Goal: Task Accomplishment & Management: Use online tool/utility

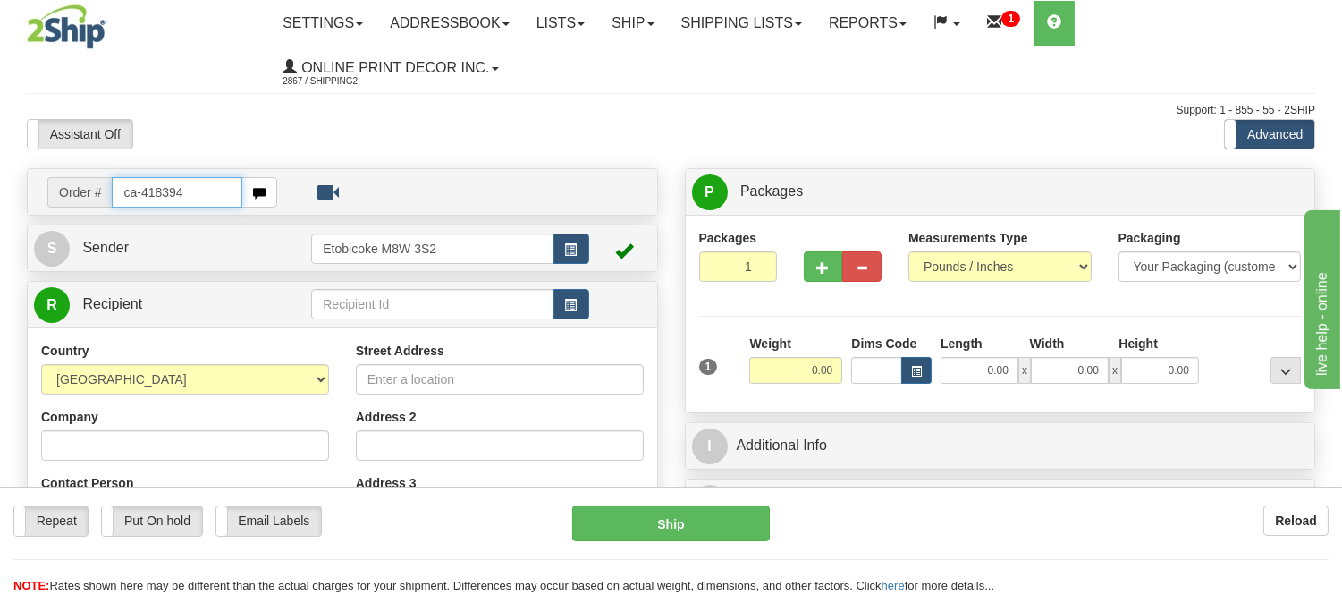
type input "ca-418394"
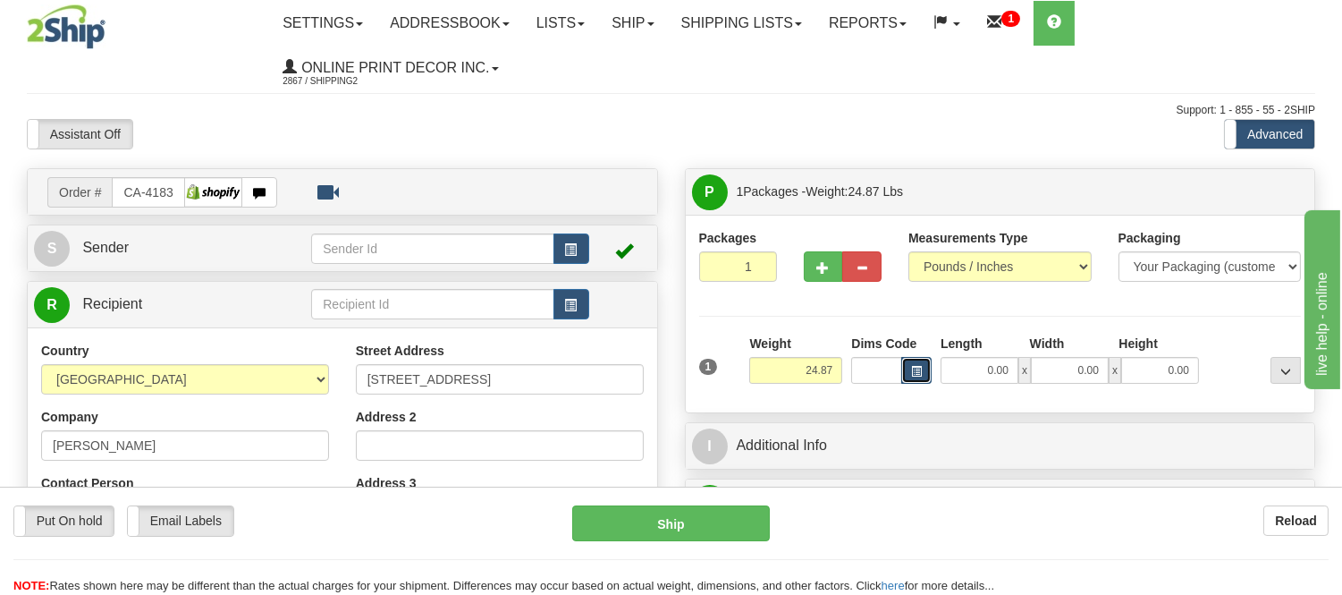
click at [910, 379] on button "button" at bounding box center [916, 370] width 30 height 27
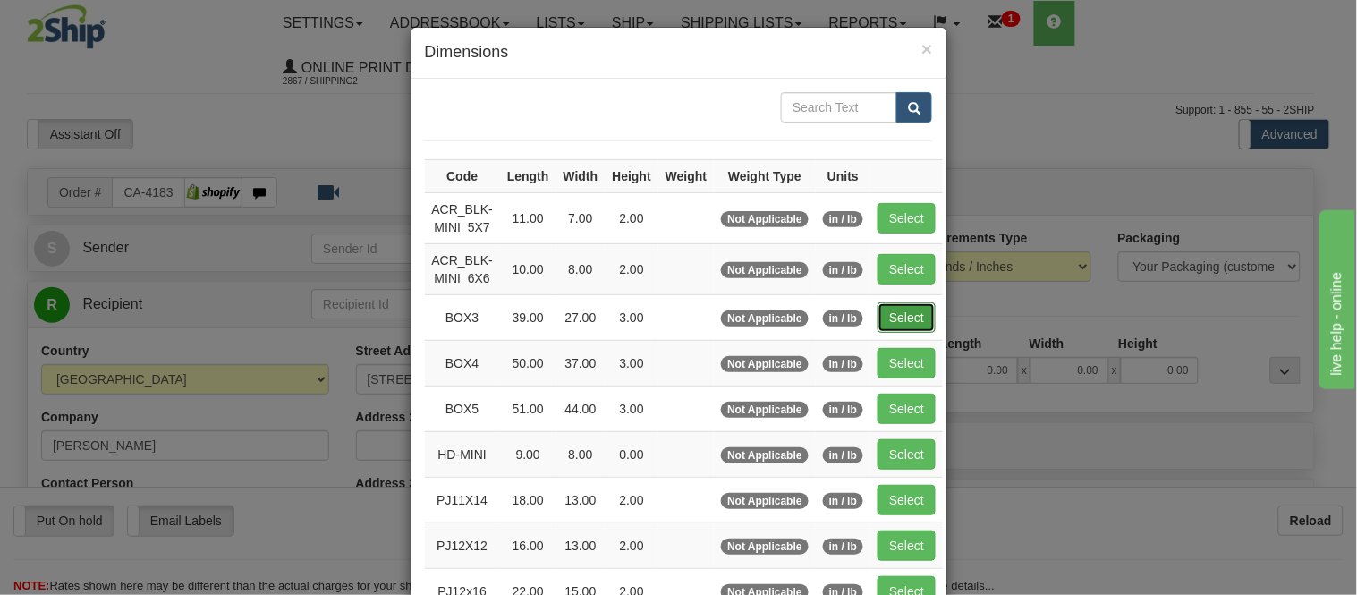
click at [895, 319] on button "Select" at bounding box center [906, 317] width 58 height 30
type input "BOX3"
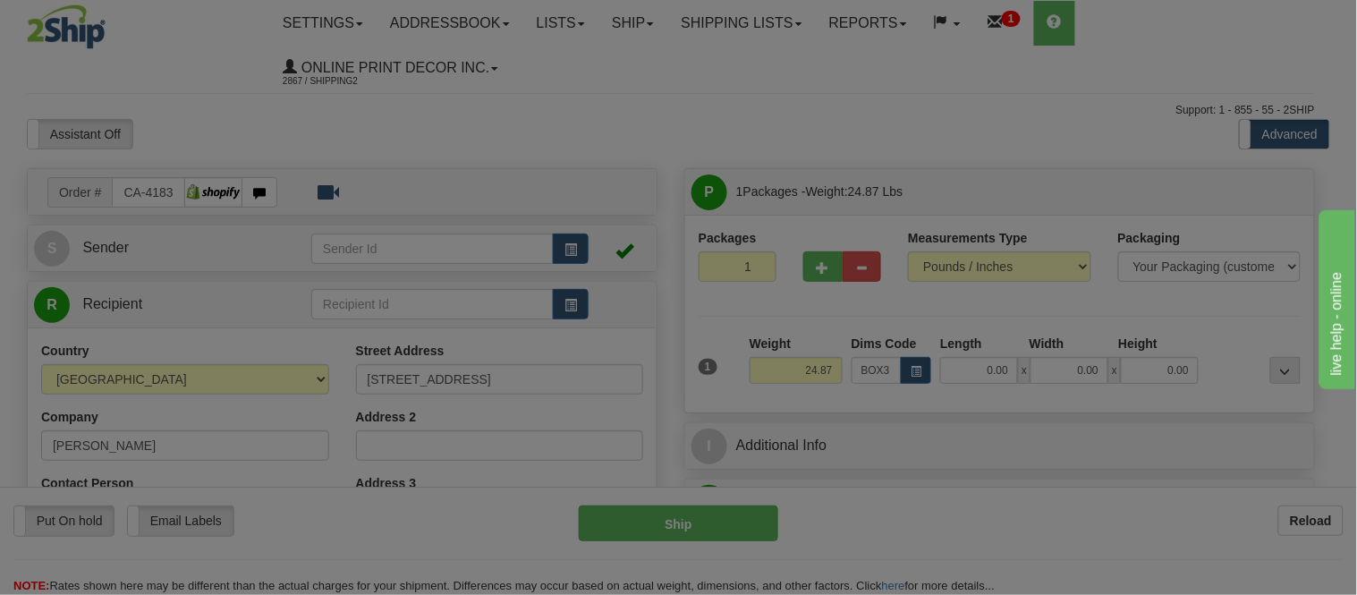
type input "39.00"
type input "27.00"
type input "3.00"
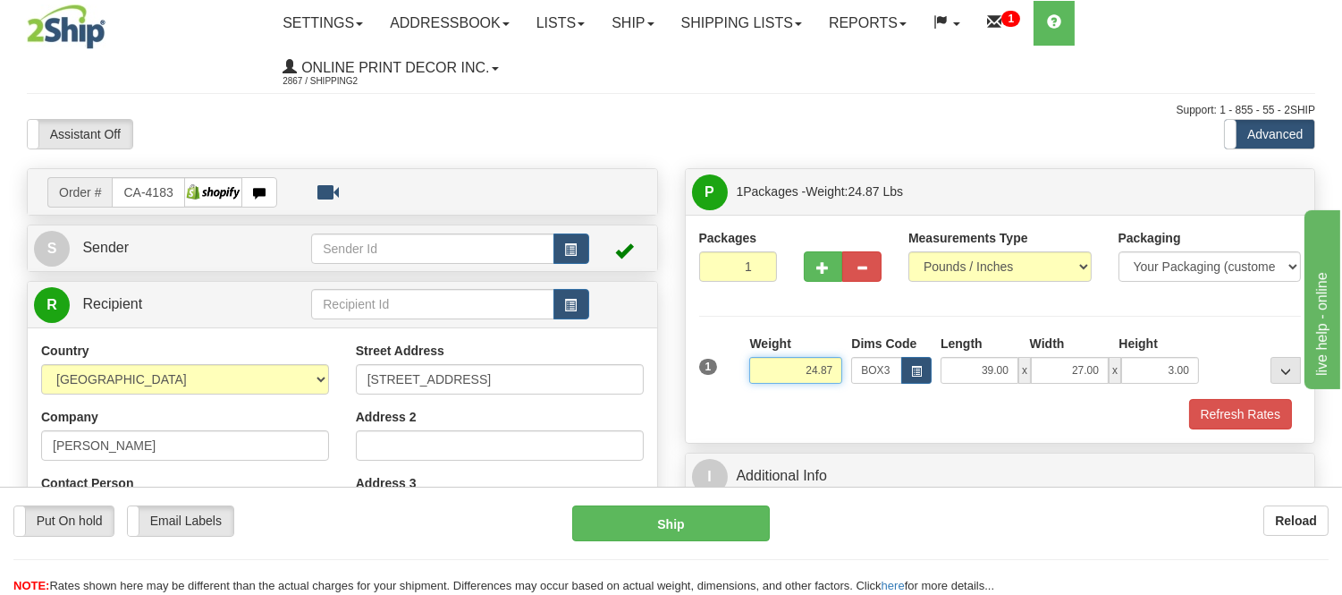
drag, startPoint x: 839, startPoint y: 368, endPoint x: 708, endPoint y: 382, distance: 131.2
click at [708, 382] on div "1 Weight 24.87 Dims Code x x" at bounding box center [1001, 365] width 612 height 63
type input "11.98"
click at [827, 264] on span "button" at bounding box center [823, 268] width 13 height 12
radio input "true"
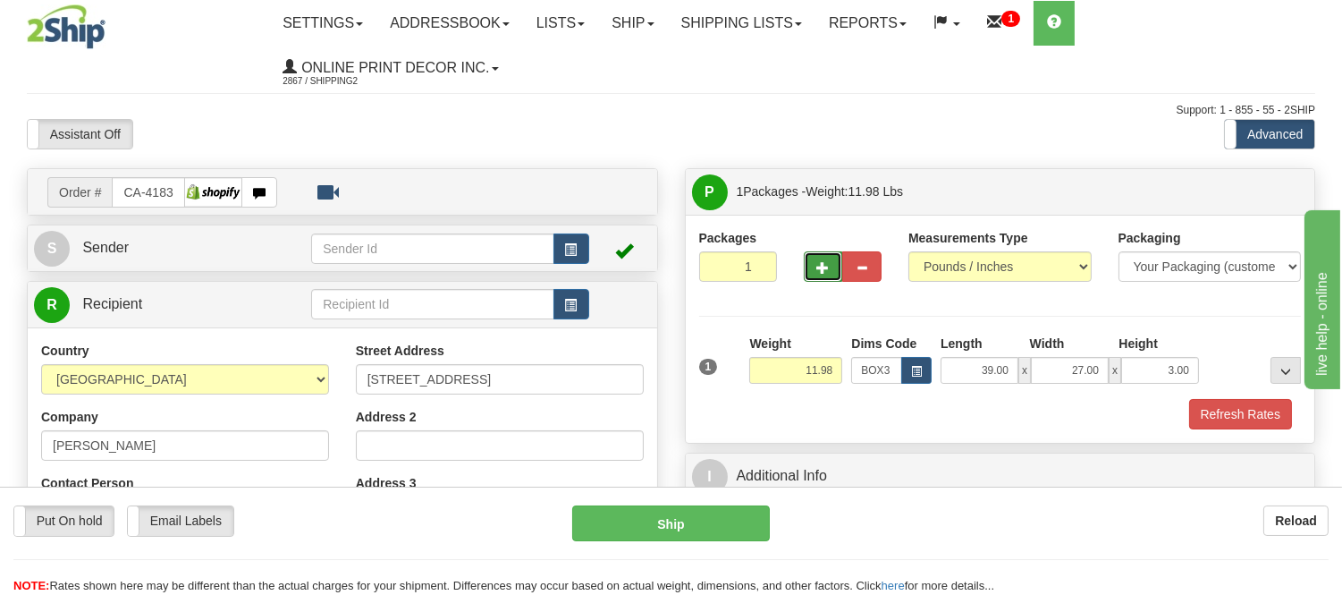
type input "2"
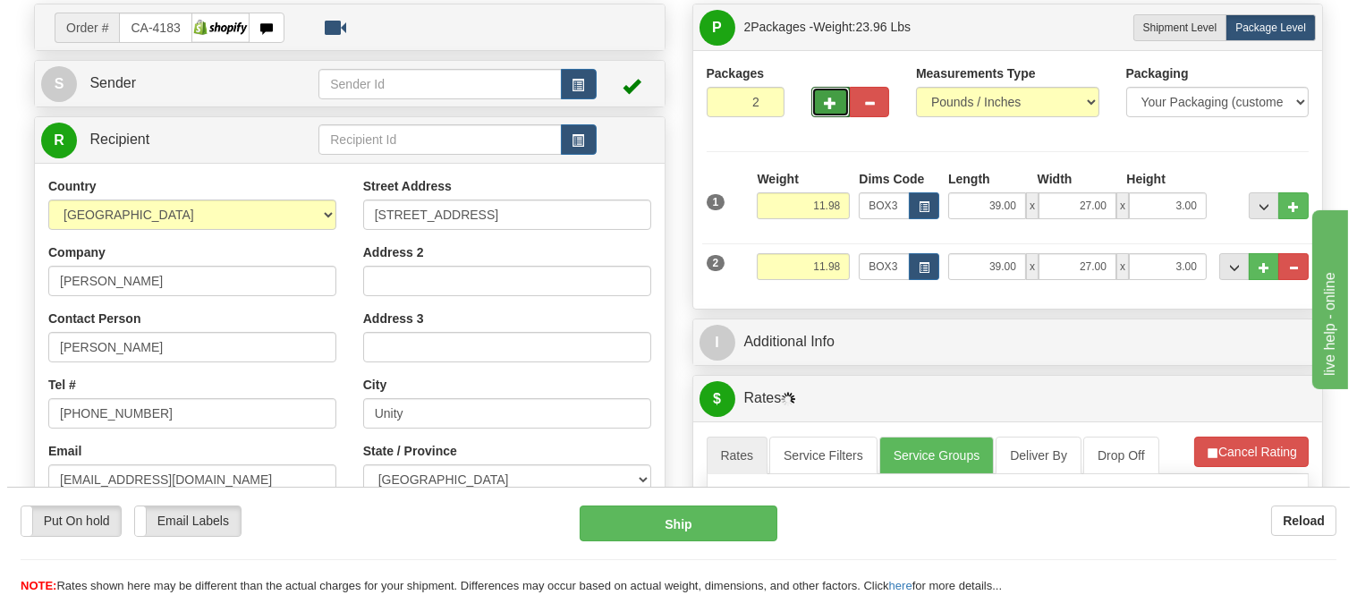
scroll to position [199, 0]
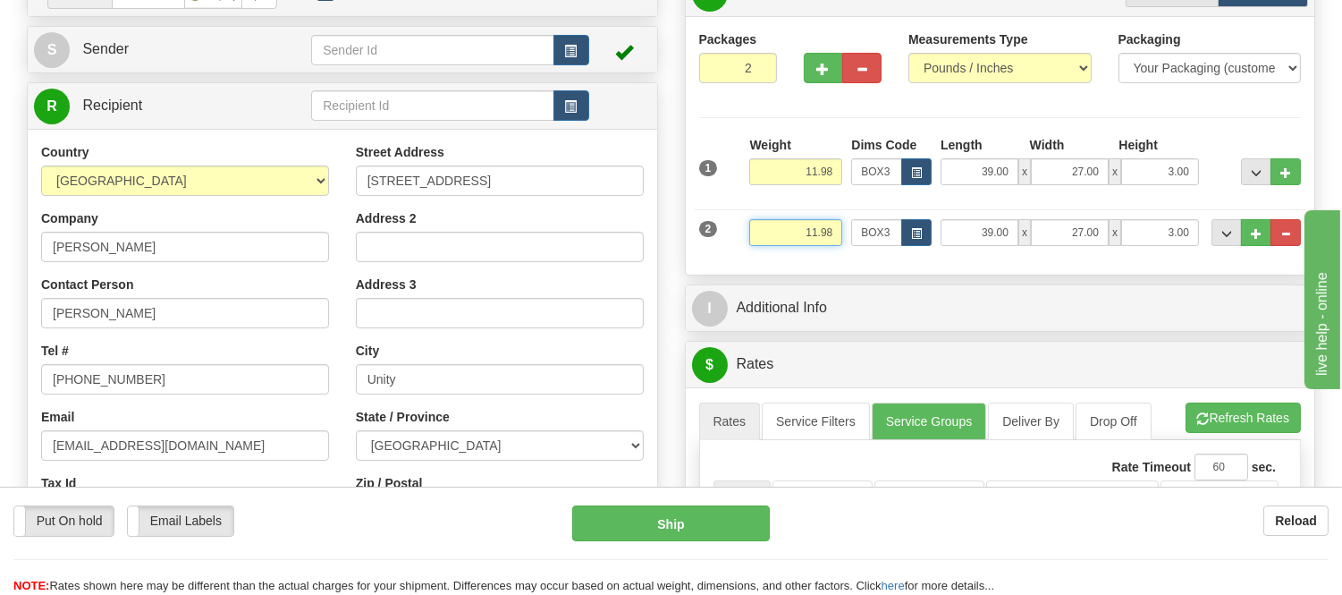
drag, startPoint x: 836, startPoint y: 230, endPoint x: 771, endPoint y: 243, distance: 66.6
click at [771, 243] on input "11.98" at bounding box center [795, 232] width 93 height 27
drag, startPoint x: 835, startPoint y: 231, endPoint x: 764, endPoint y: 233, distance: 71.6
click at [764, 233] on input "4.98" at bounding box center [795, 232] width 93 height 27
type input "4"
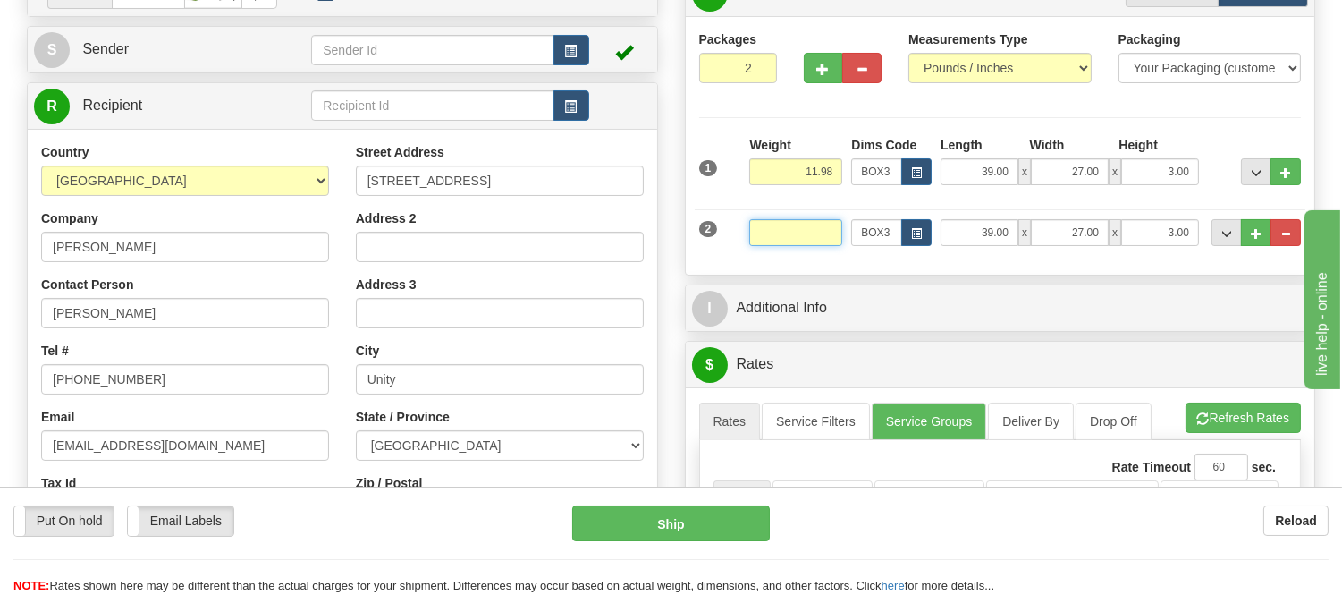
type input "3"
type input "4.98"
click at [908, 240] on button "button" at bounding box center [916, 232] width 30 height 27
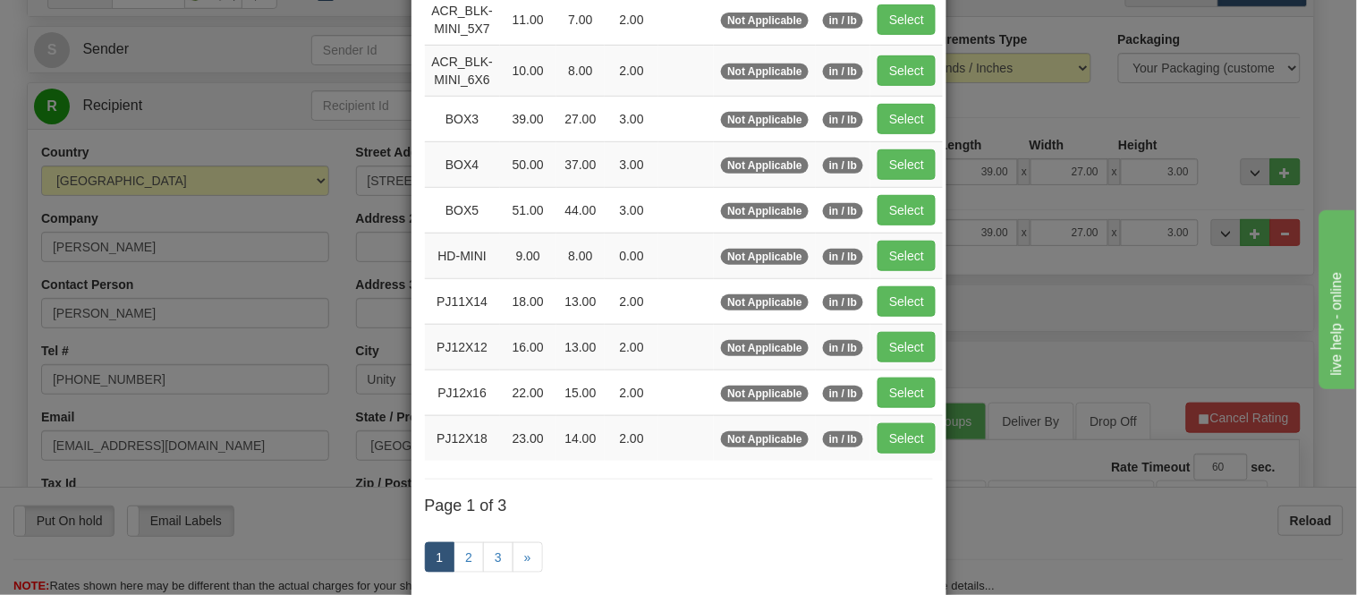
scroll to position [298, 0]
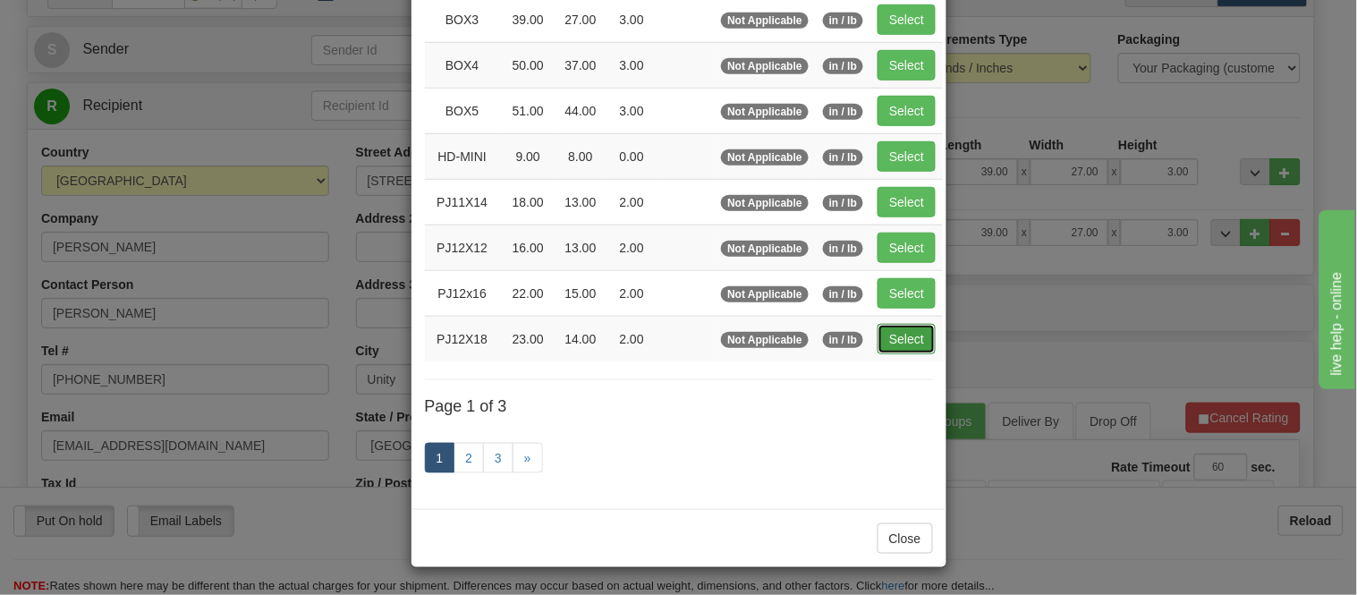
click at [901, 329] on button "Select" at bounding box center [906, 339] width 58 height 30
type input "PJ12X18"
type input "23.00"
type input "14.00"
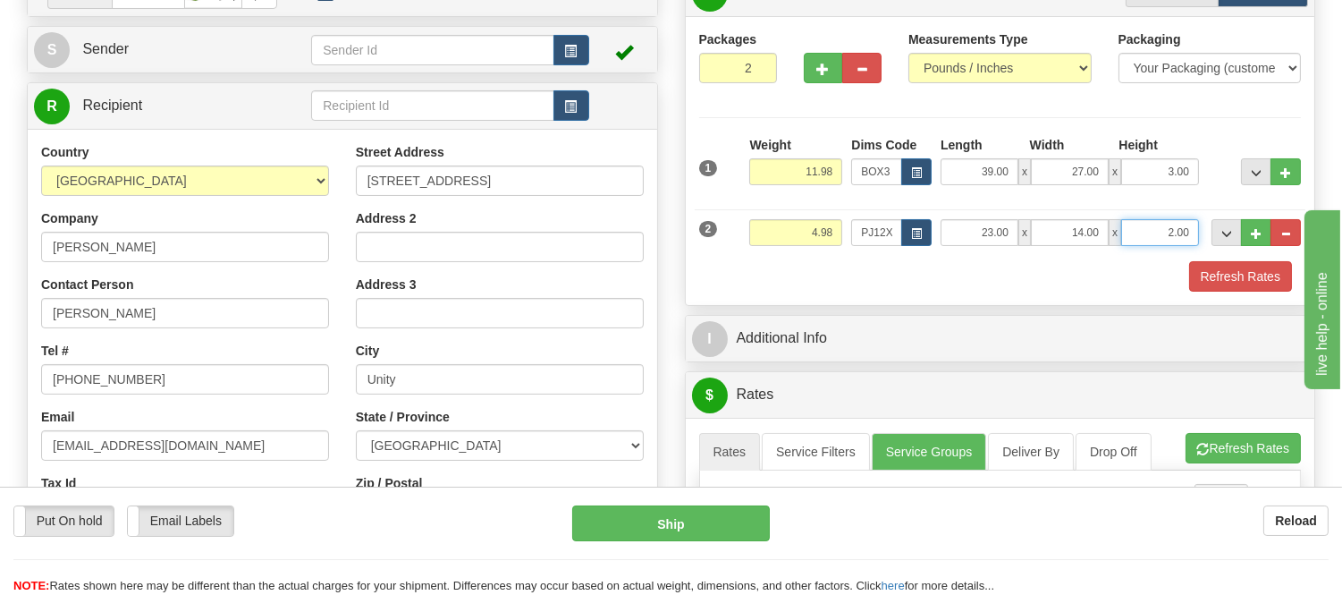
drag, startPoint x: 1196, startPoint y: 225, endPoint x: 1131, endPoint y: 259, distance: 73.6
click at [1131, 259] on div "2 Weight 4.98 Dims Code PJ12X18 Length Width" at bounding box center [1001, 230] width 612 height 60
click button "Delete" at bounding box center [0, 0] width 0 height 0
type input "6.00"
click at [817, 64] on span "button" at bounding box center [823, 69] width 13 height 12
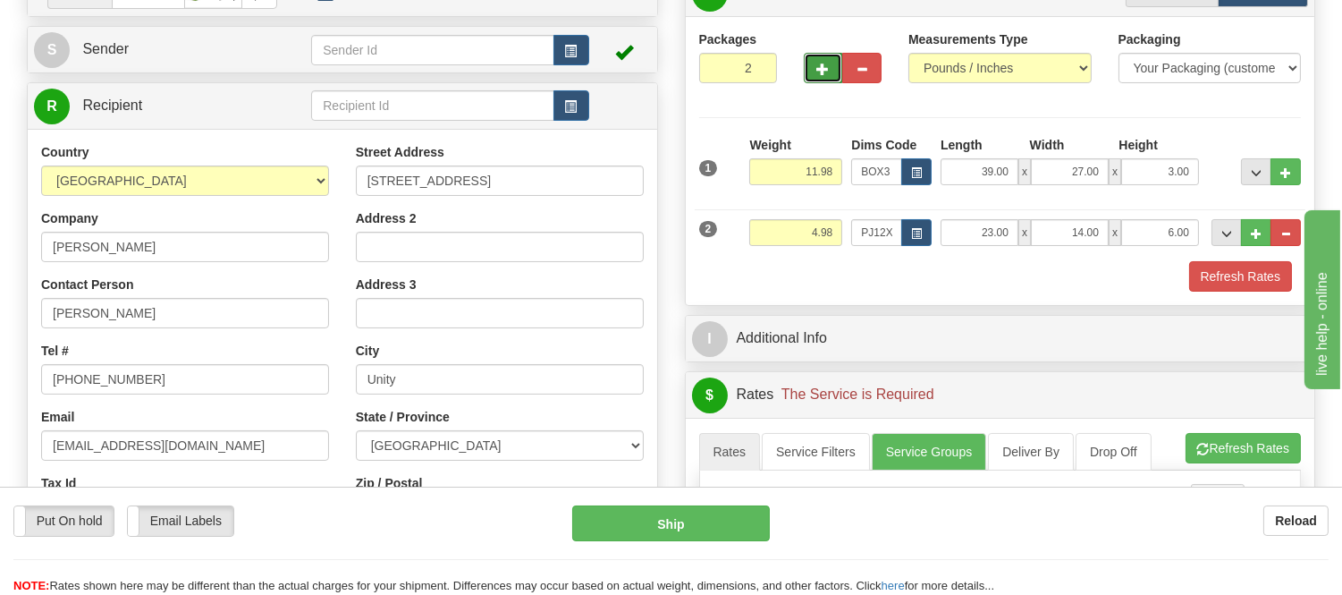
type input "3"
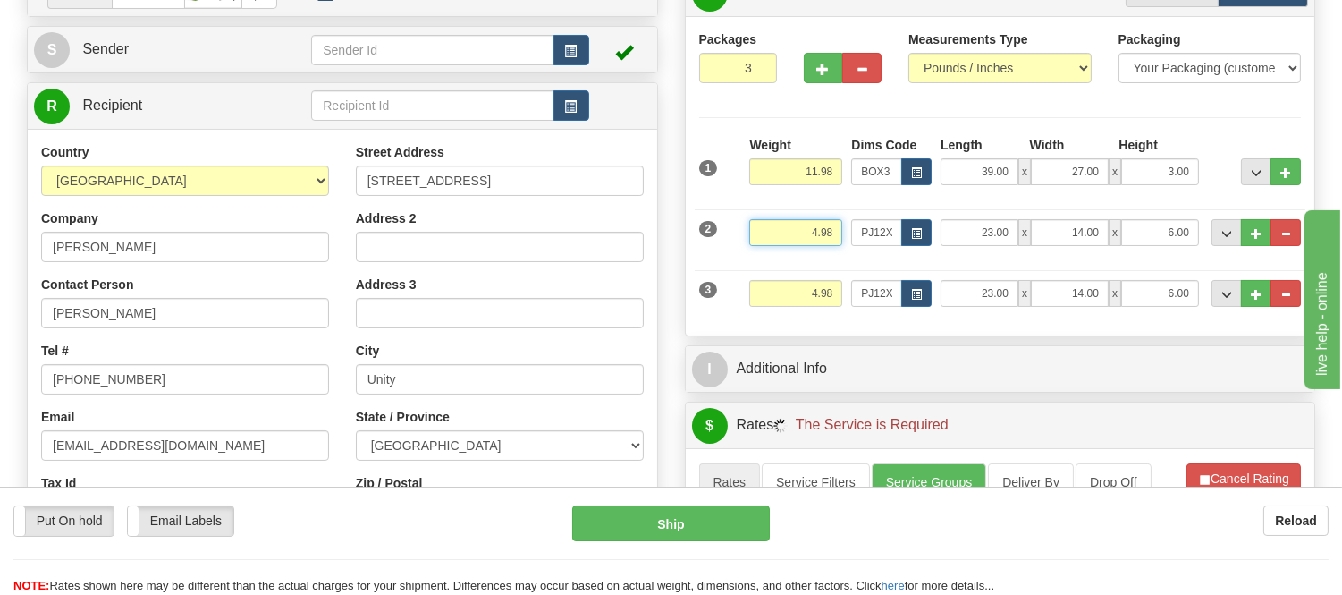
drag, startPoint x: 836, startPoint y: 235, endPoint x: 774, endPoint y: 238, distance: 61.8
click at [774, 238] on input "4.98" at bounding box center [795, 232] width 93 height 27
type input "5.98"
drag, startPoint x: 836, startPoint y: 283, endPoint x: 790, endPoint y: 306, distance: 50.8
click at [790, 306] on input "4.98" at bounding box center [795, 293] width 93 height 27
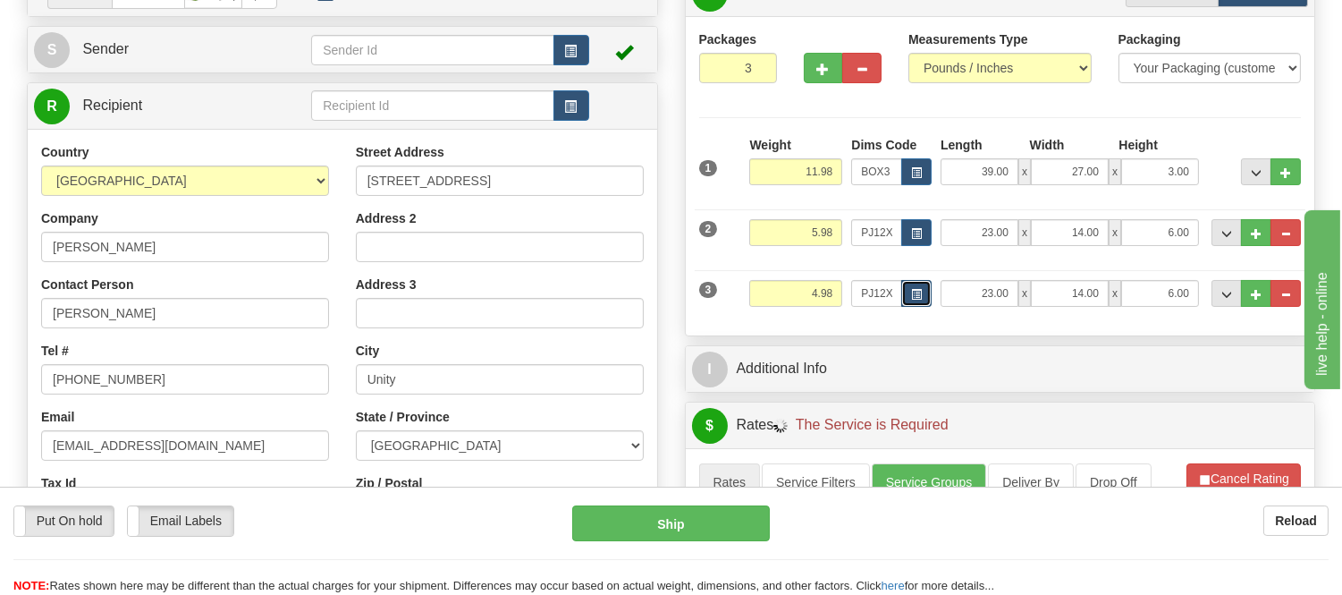
click at [916, 300] on span "button" at bounding box center [916, 295] width 11 height 10
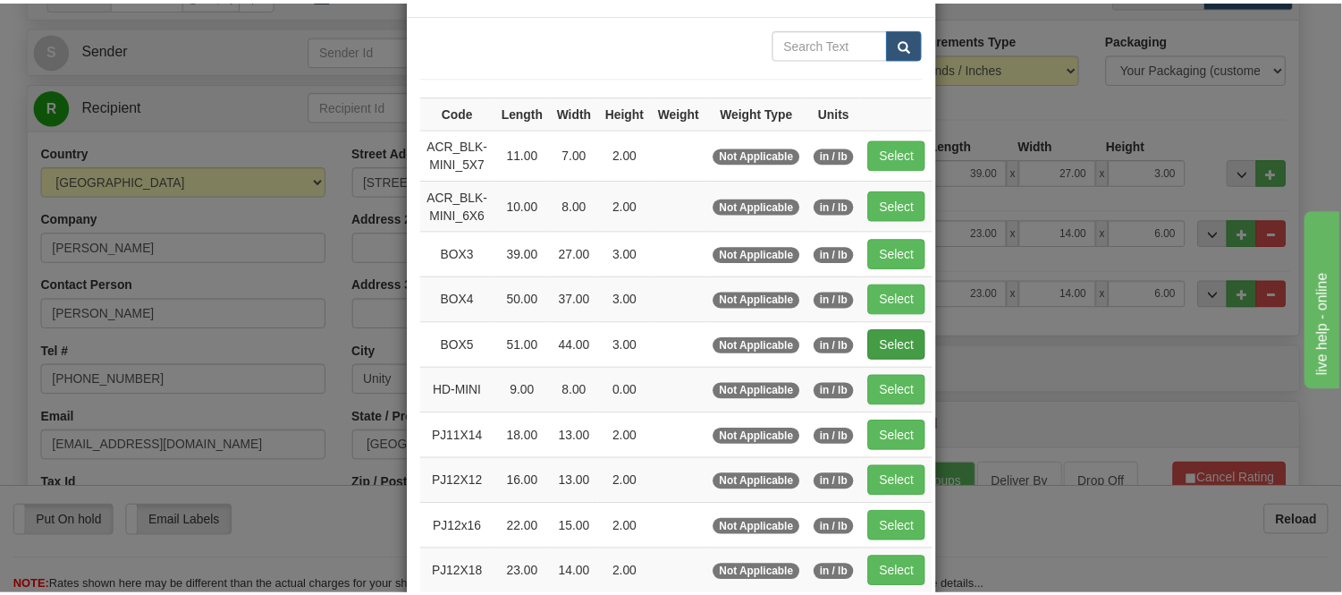
scroll to position [99, 0]
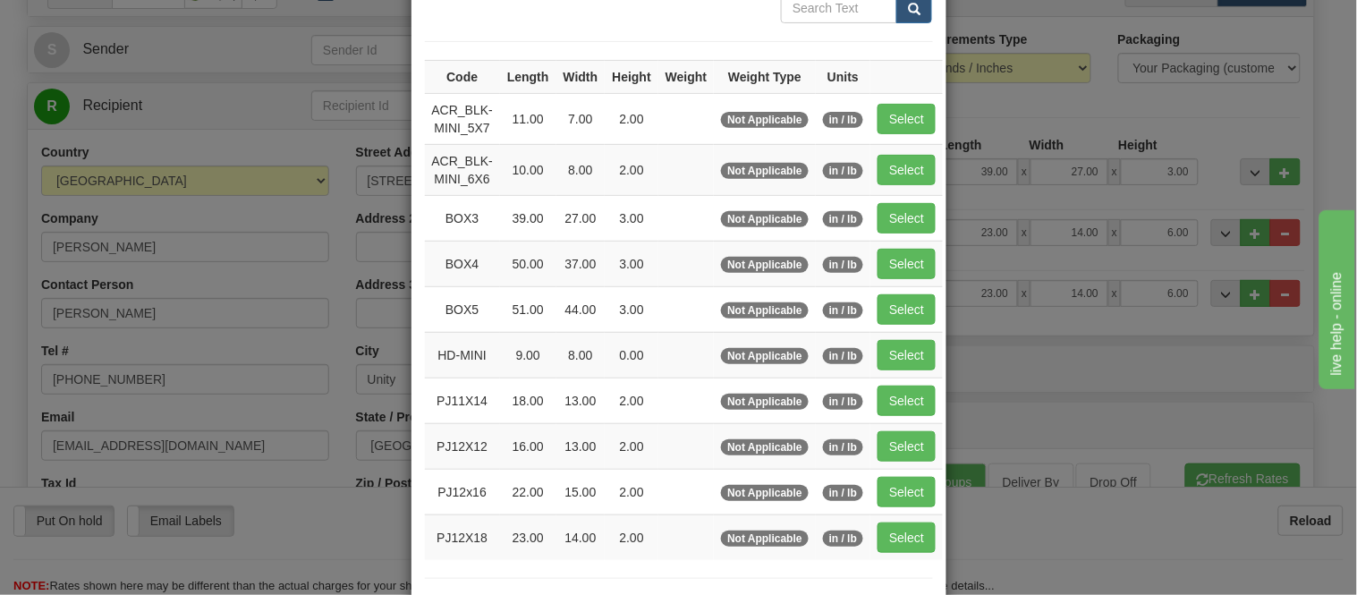
click at [1225, 340] on div "× Dimensions Code Length Width Height Weight Weight Type Units ACR_BLK-MINI_5X7…" at bounding box center [678, 297] width 1357 height 595
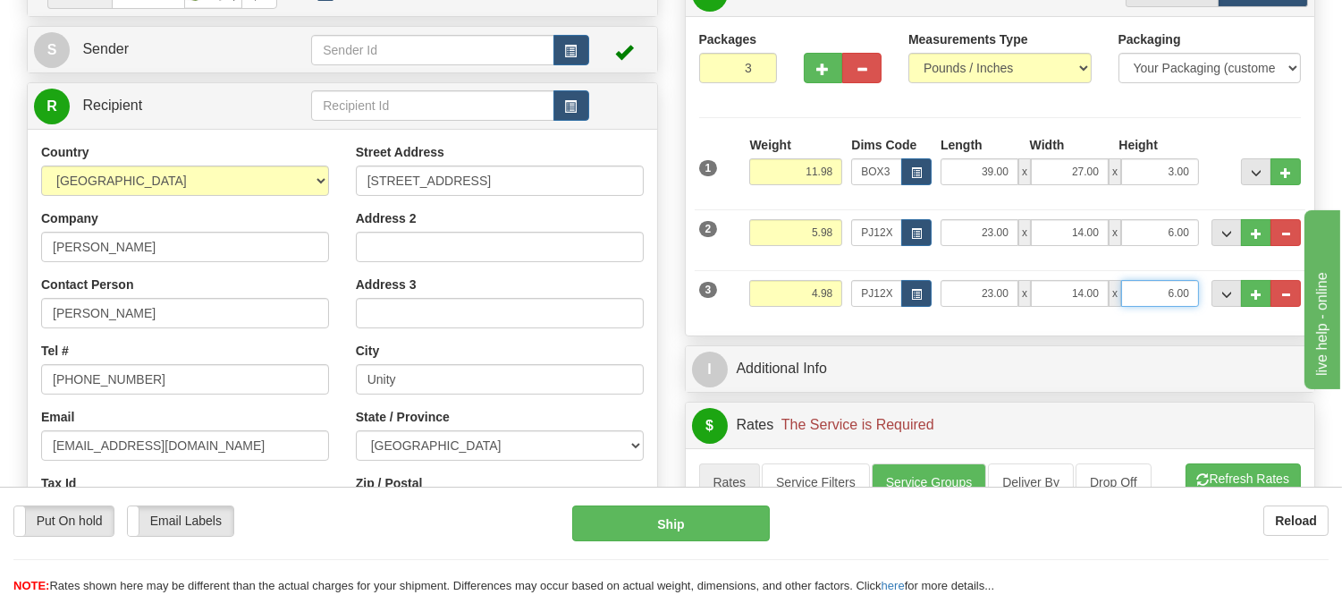
drag, startPoint x: 1194, startPoint y: 289, endPoint x: 1124, endPoint y: 325, distance: 78.8
click at [1124, 325] on div "Packages 3 3 Measurements Type" at bounding box center [1001, 175] width 630 height 319
click button "Delete" at bounding box center [0, 0] width 0 height 0
type input "4.00"
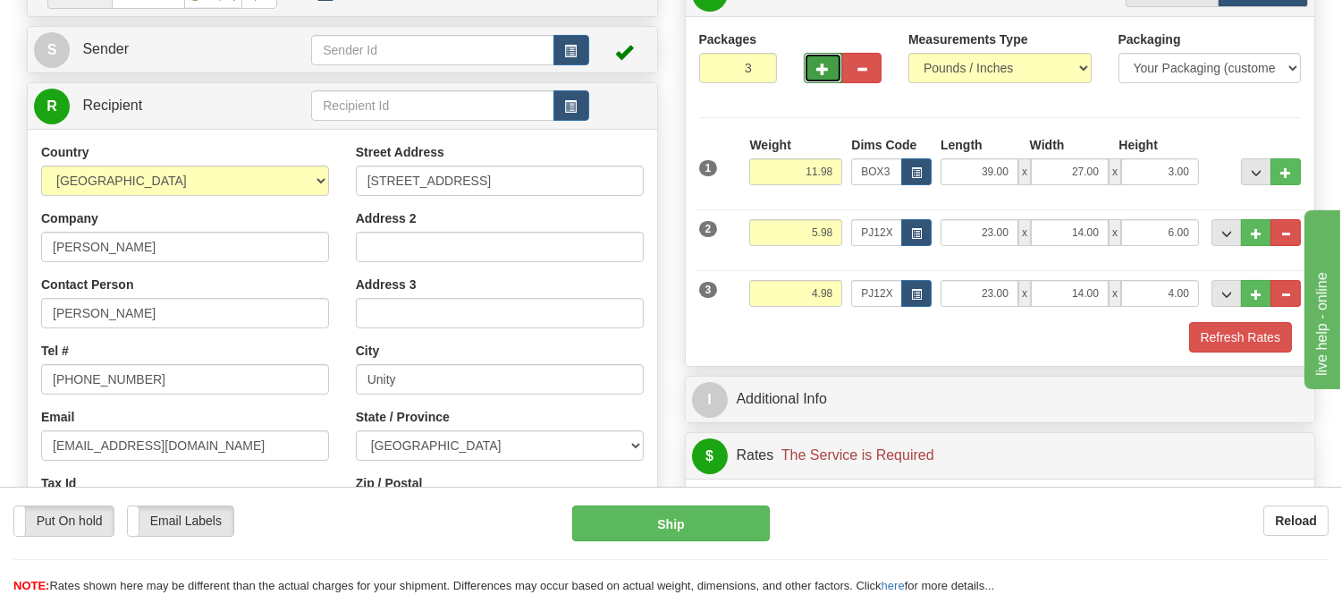
click at [821, 80] on button "button" at bounding box center [823, 68] width 39 height 30
type input "4"
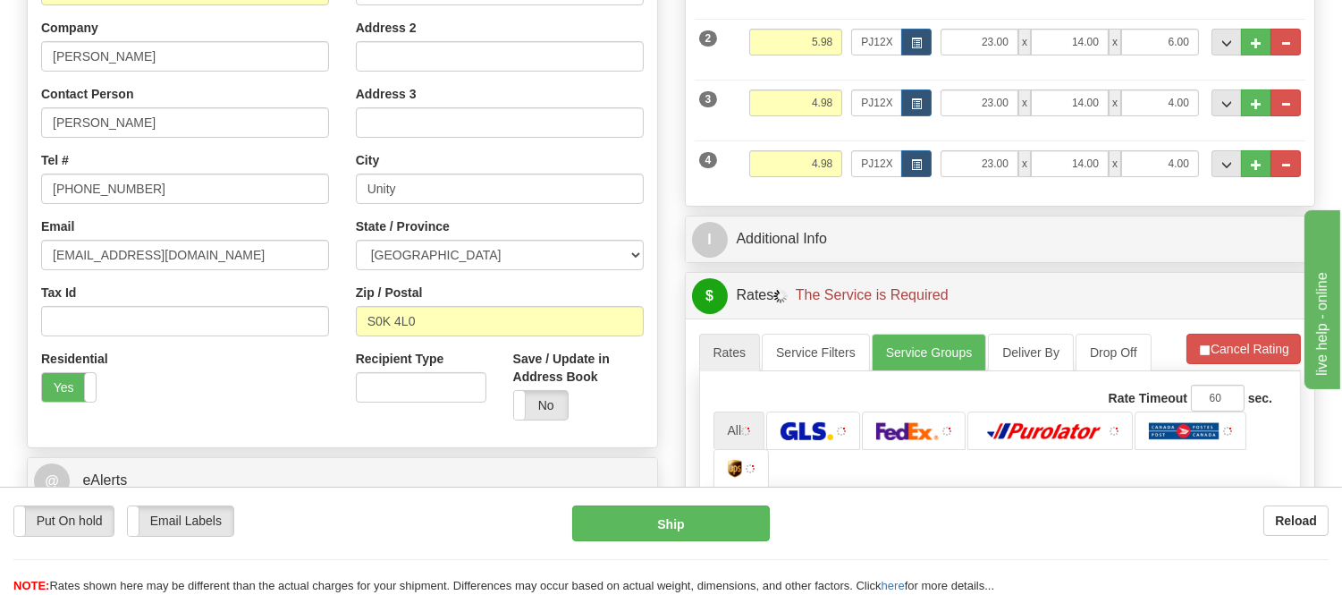
scroll to position [397, 0]
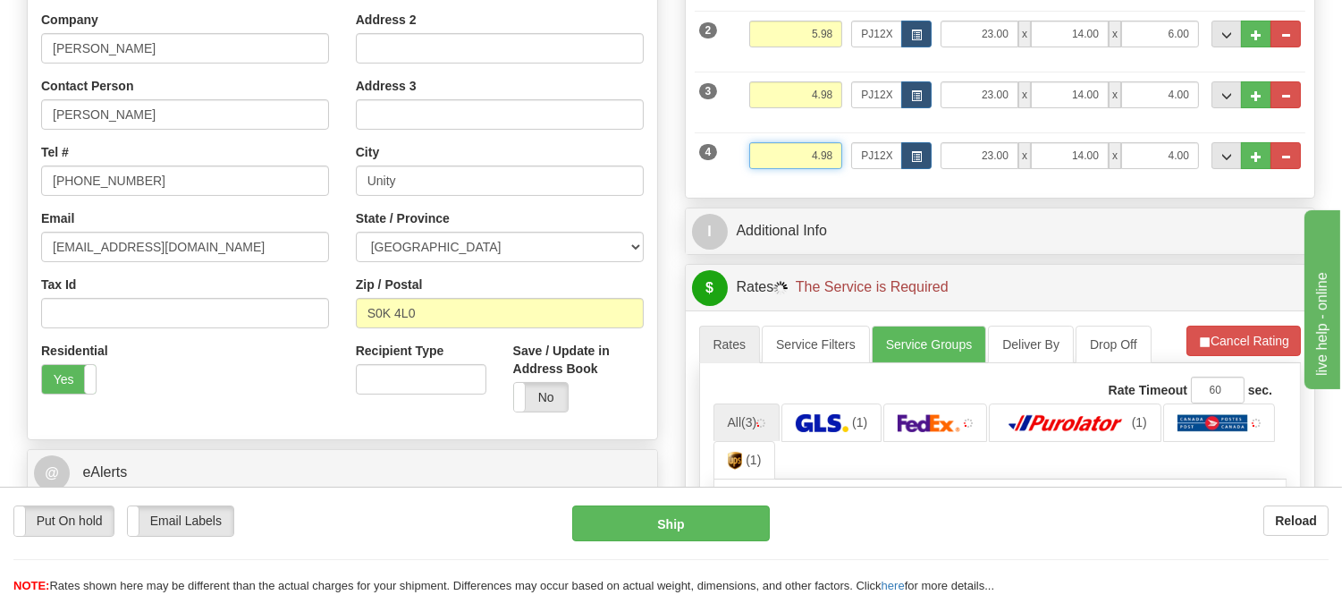
drag, startPoint x: 835, startPoint y: 156, endPoint x: 774, endPoint y: 170, distance: 63.1
click at [774, 169] on input "4.98" at bounding box center [795, 155] width 93 height 27
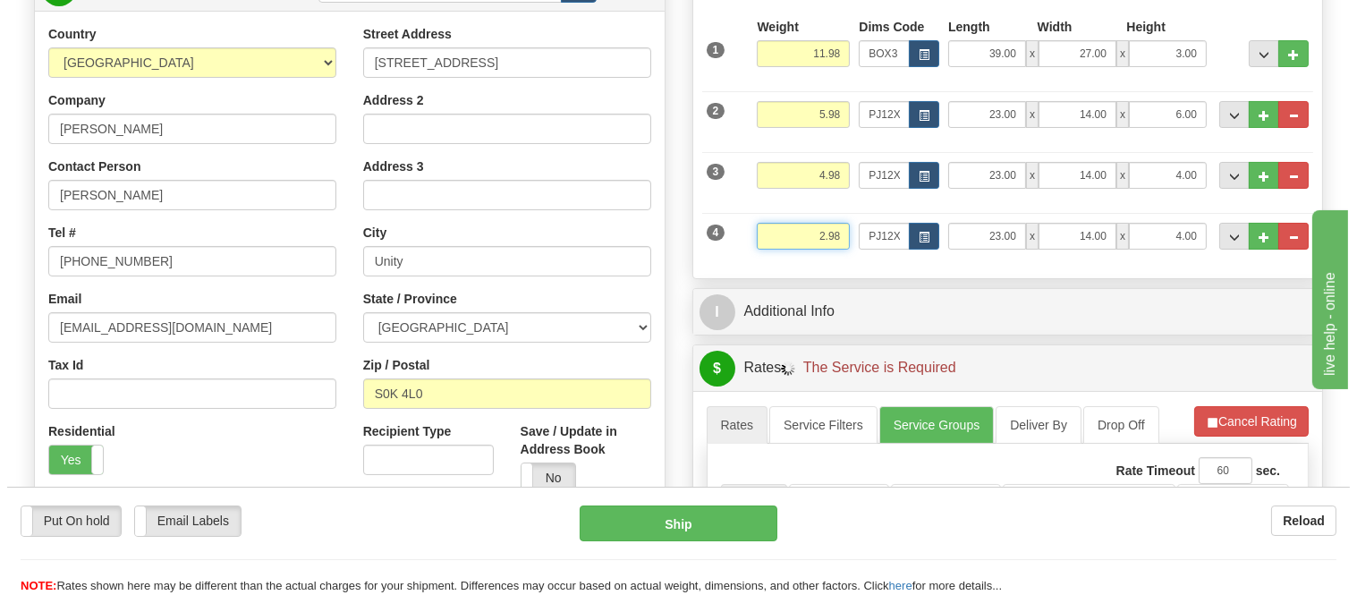
scroll to position [199, 0]
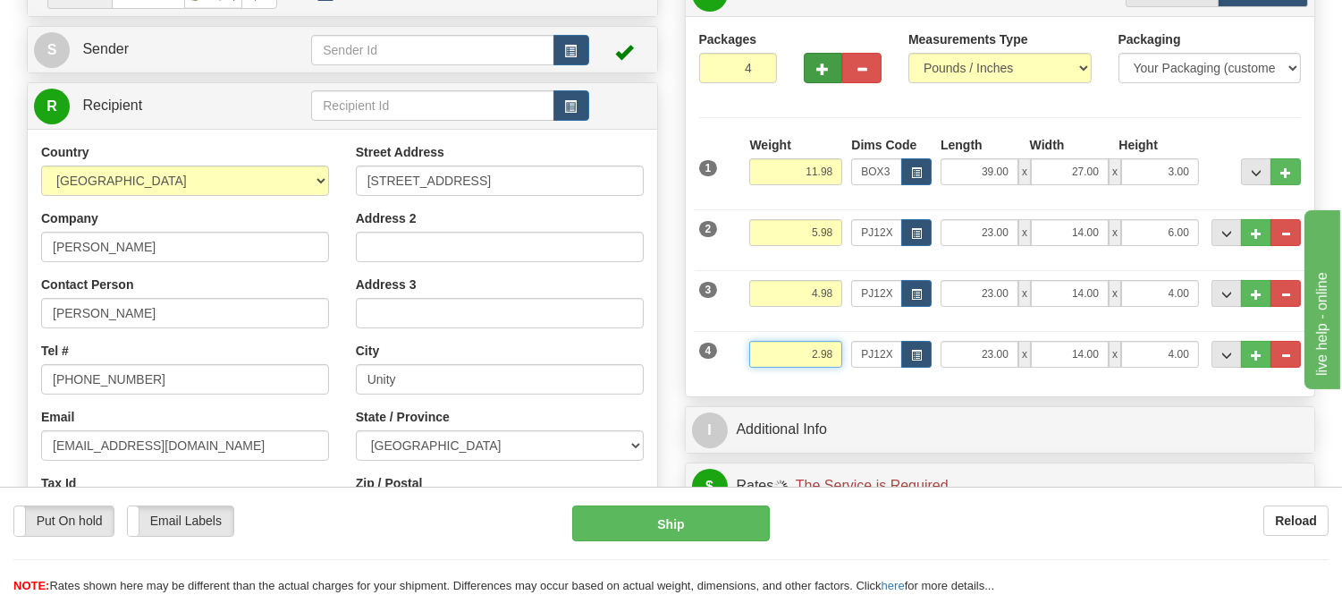
type input "2.98"
click at [818, 72] on span "button" at bounding box center [823, 69] width 13 height 12
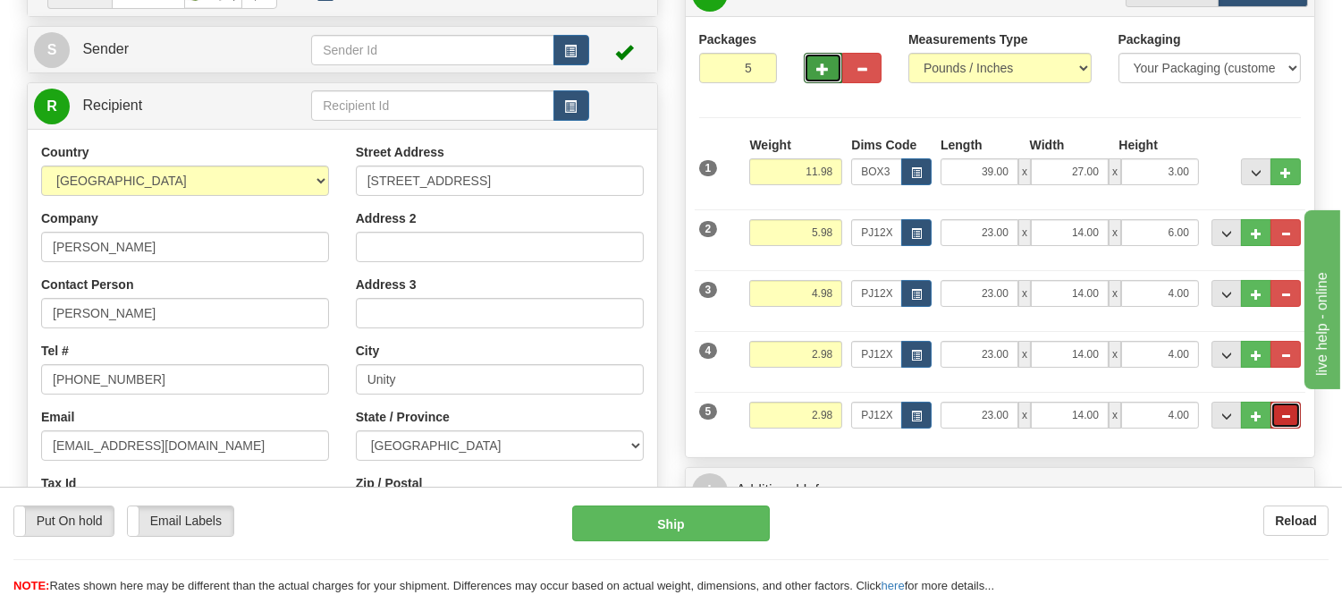
click at [1284, 425] on button "..." at bounding box center [1286, 415] width 30 height 27
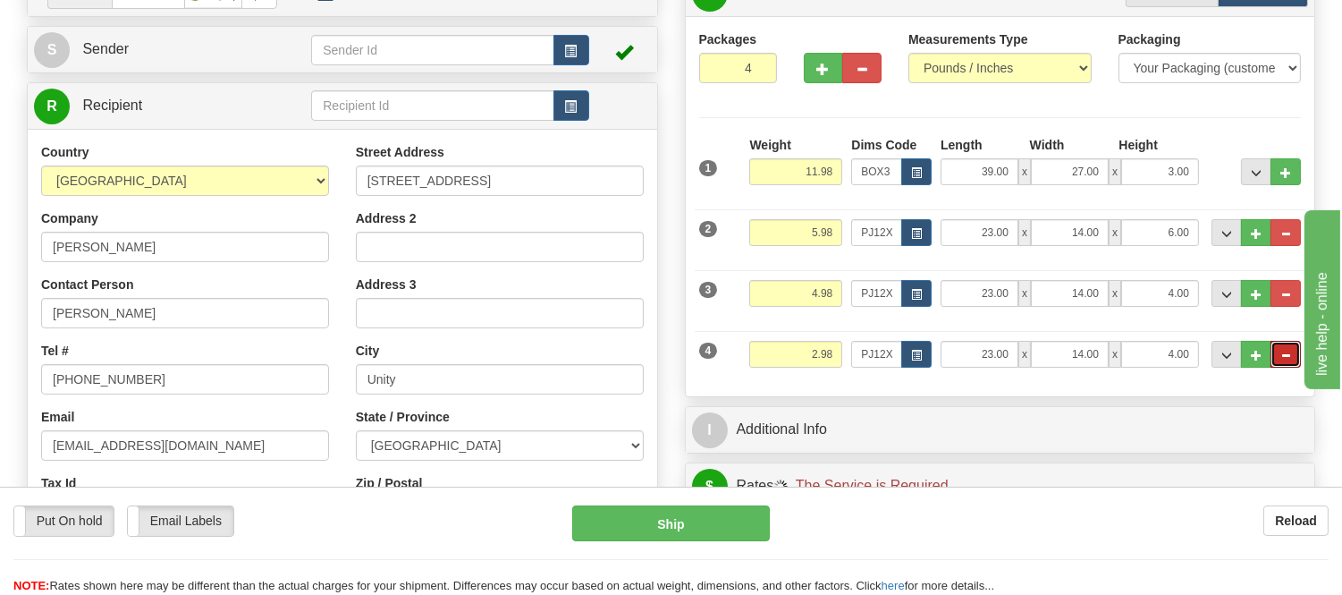
click at [1281, 358] on span "..." at bounding box center [1286, 356] width 11 height 10
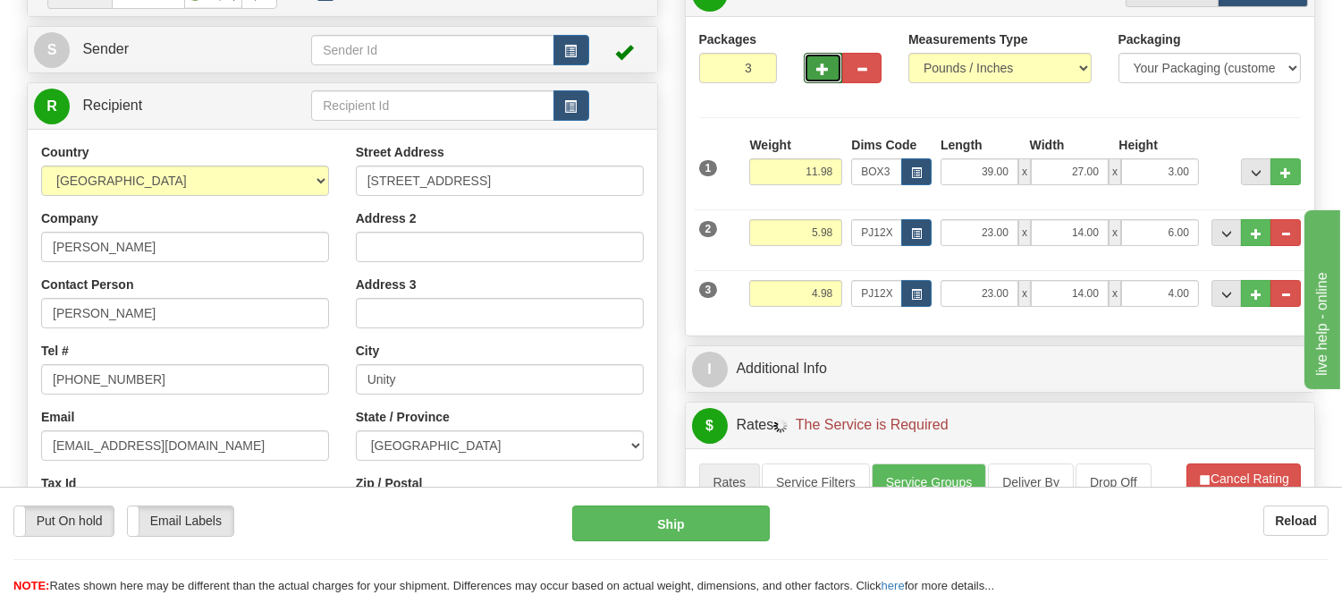
click at [824, 82] on button "button" at bounding box center [823, 68] width 39 height 30
type input "4"
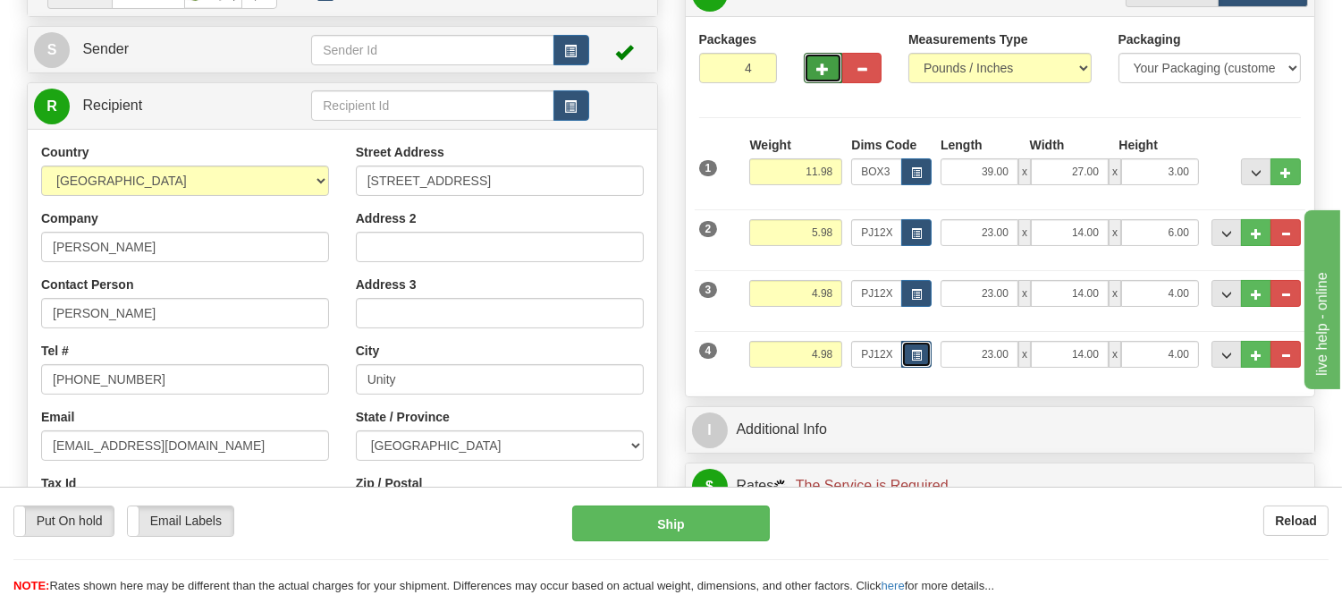
click at [924, 351] on button "button" at bounding box center [916, 354] width 30 height 27
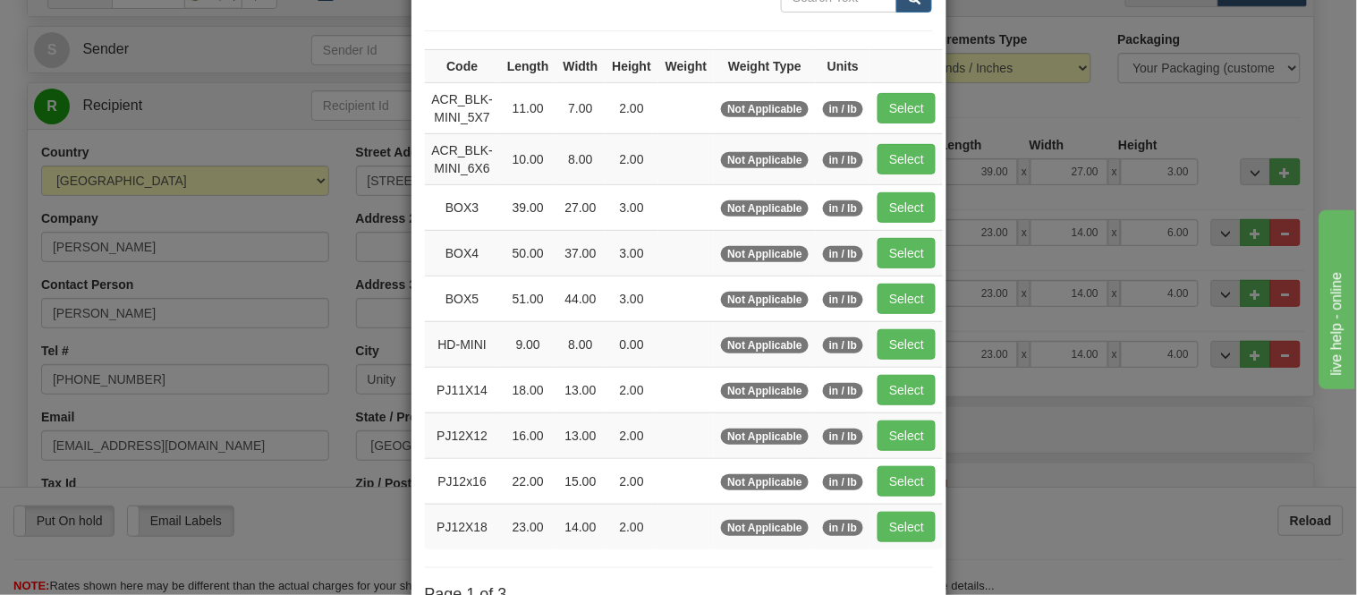
scroll to position [298, 0]
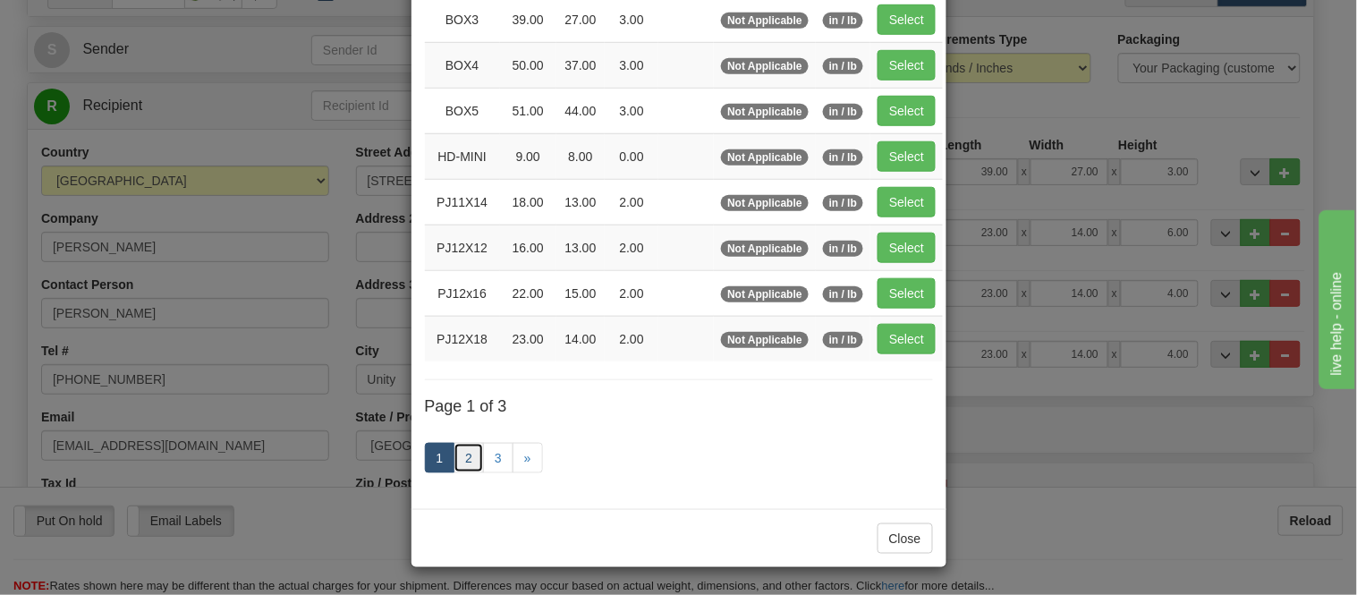
click at [458, 466] on link "2" at bounding box center [468, 458] width 30 height 30
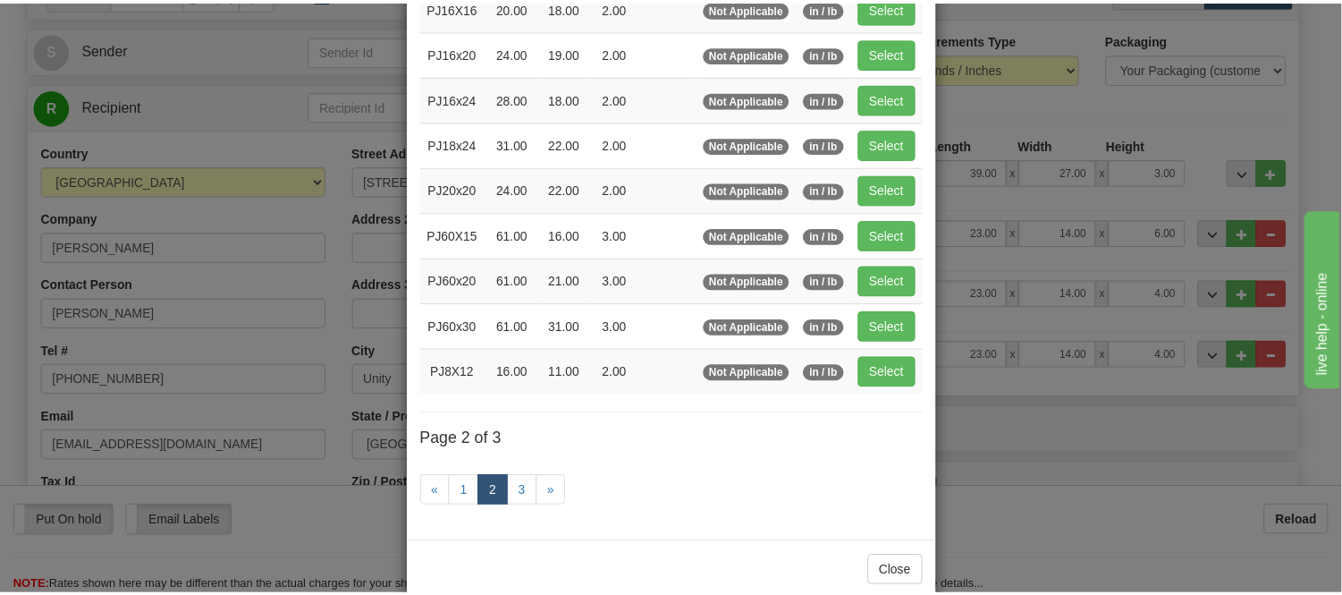
scroll to position [191, 0]
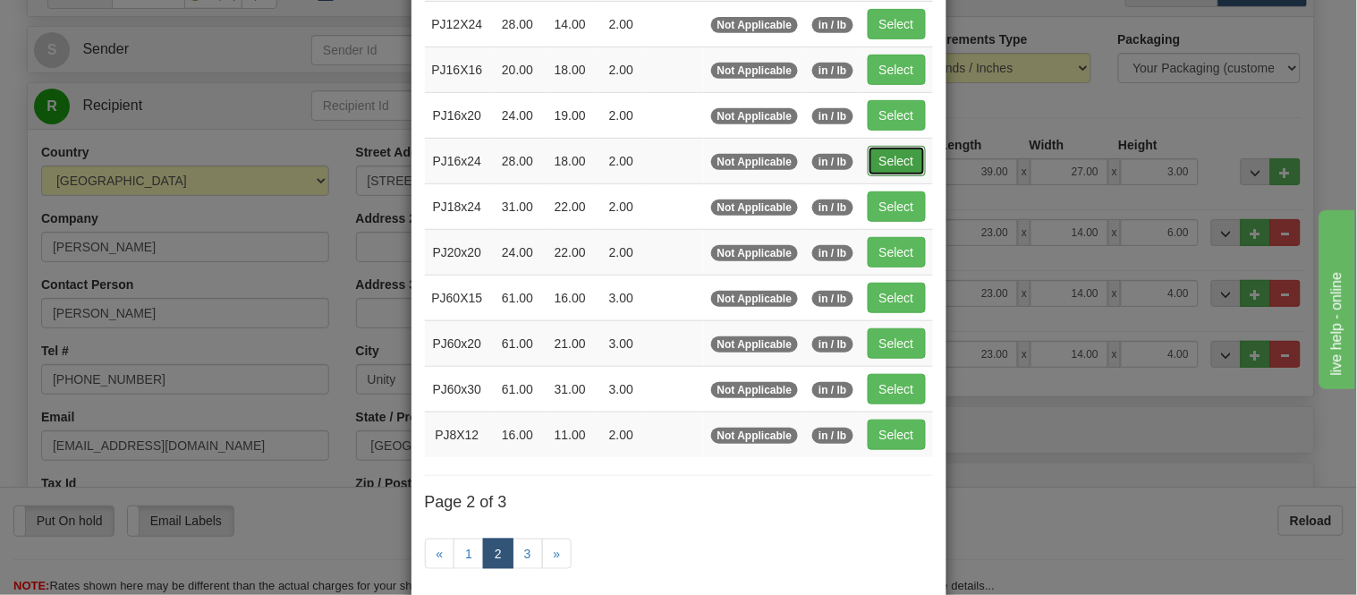
click at [867, 156] on button "Select" at bounding box center [896, 161] width 58 height 30
type input "PJ16x24"
type input "28.00"
type input "18.00"
type input "2.00"
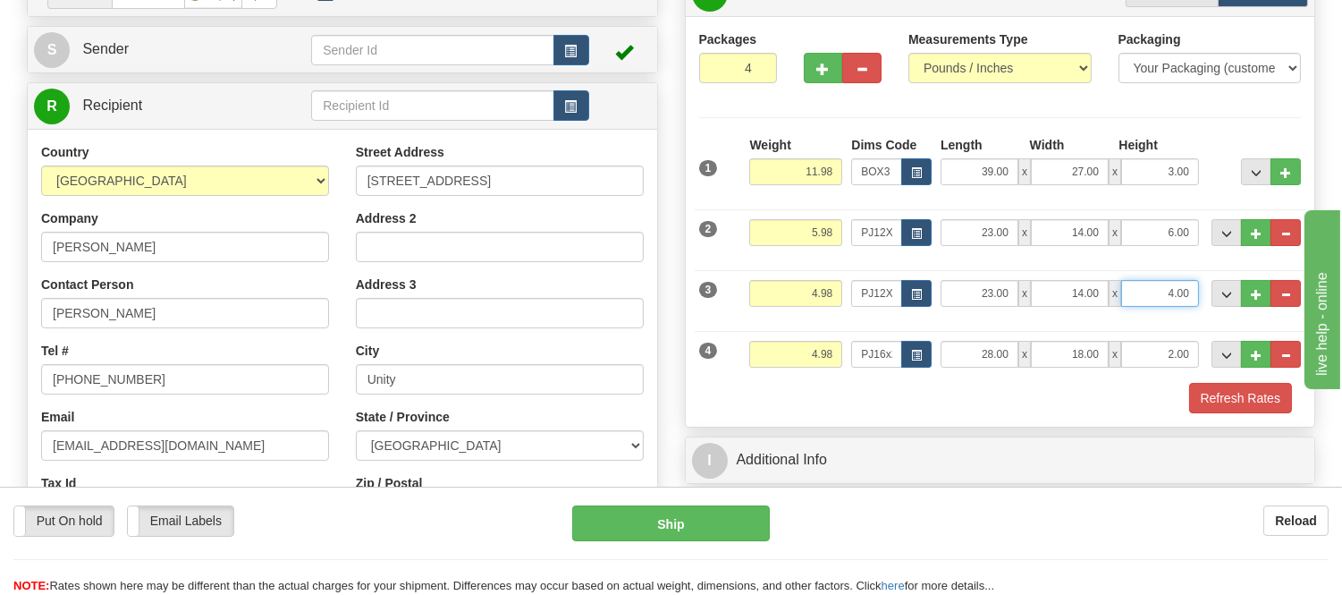
drag, startPoint x: 1196, startPoint y: 291, endPoint x: 1043, endPoint y: 297, distance: 153.9
click at [1043, 297] on div "23.00 x 14.00 x 4.00" at bounding box center [1070, 293] width 258 height 27
click button "Delete" at bounding box center [0, 0] width 0 height 0
type input "6.00"
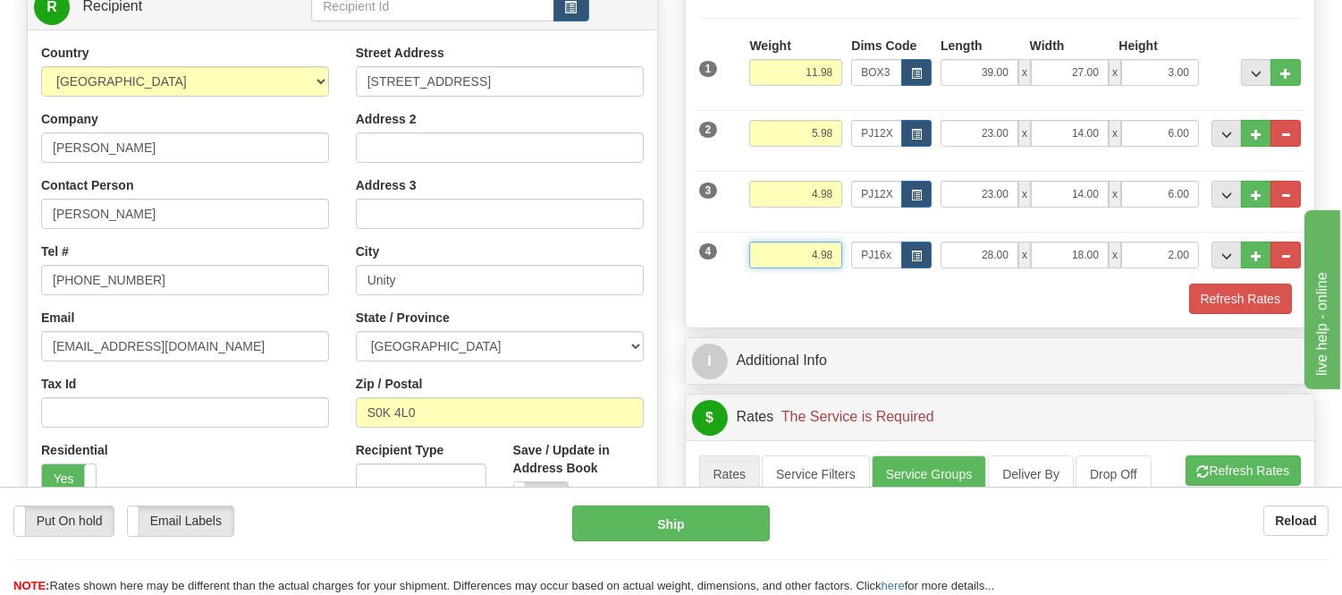
drag, startPoint x: 833, startPoint y: 259, endPoint x: 778, endPoint y: 266, distance: 54.9
click at [778, 266] on input "4.98" at bounding box center [795, 254] width 93 height 27
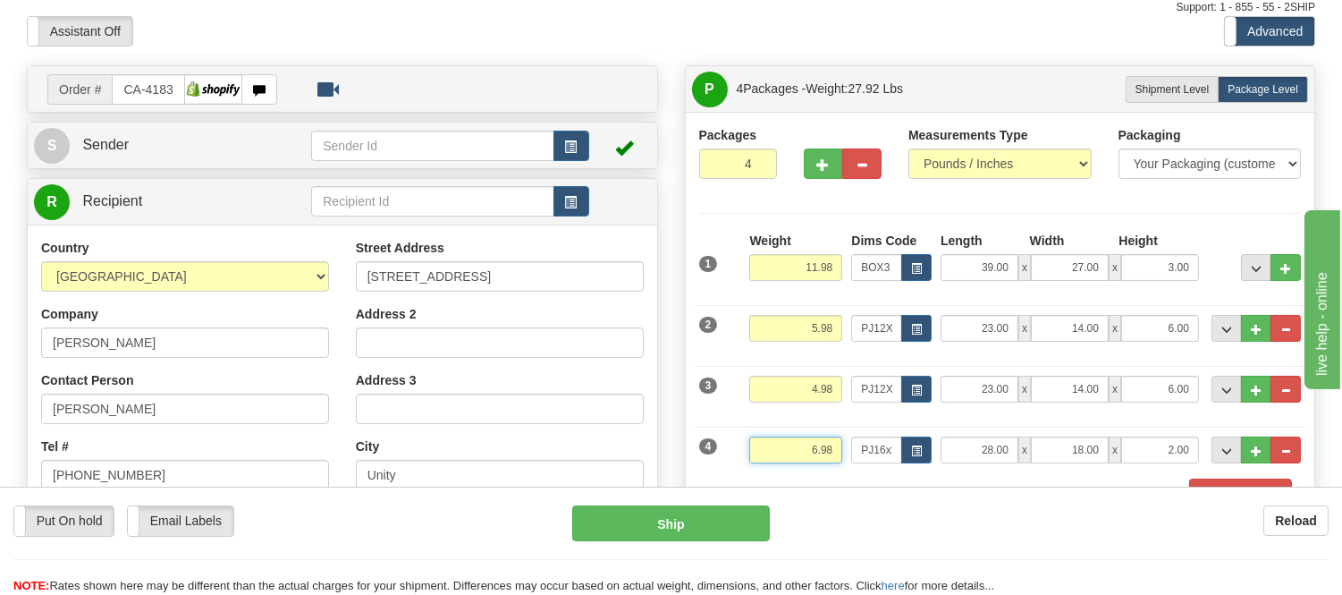
scroll to position [99, 0]
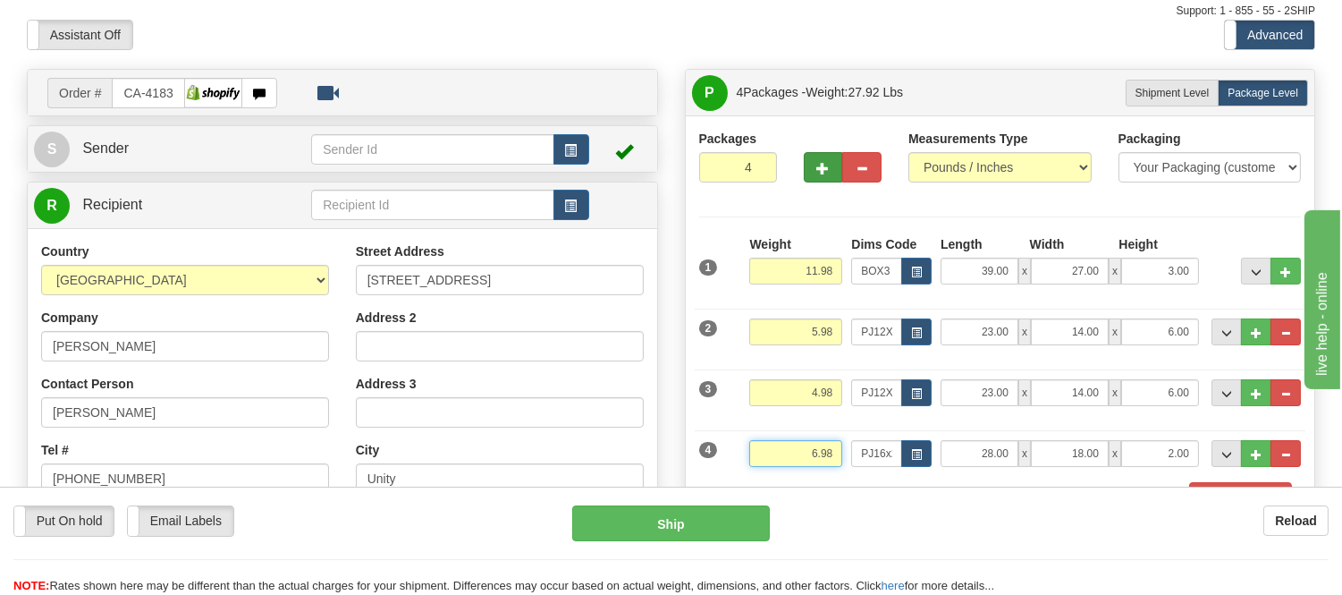
type input "6.98"
click at [812, 173] on button "button" at bounding box center [823, 167] width 39 height 30
type input "5"
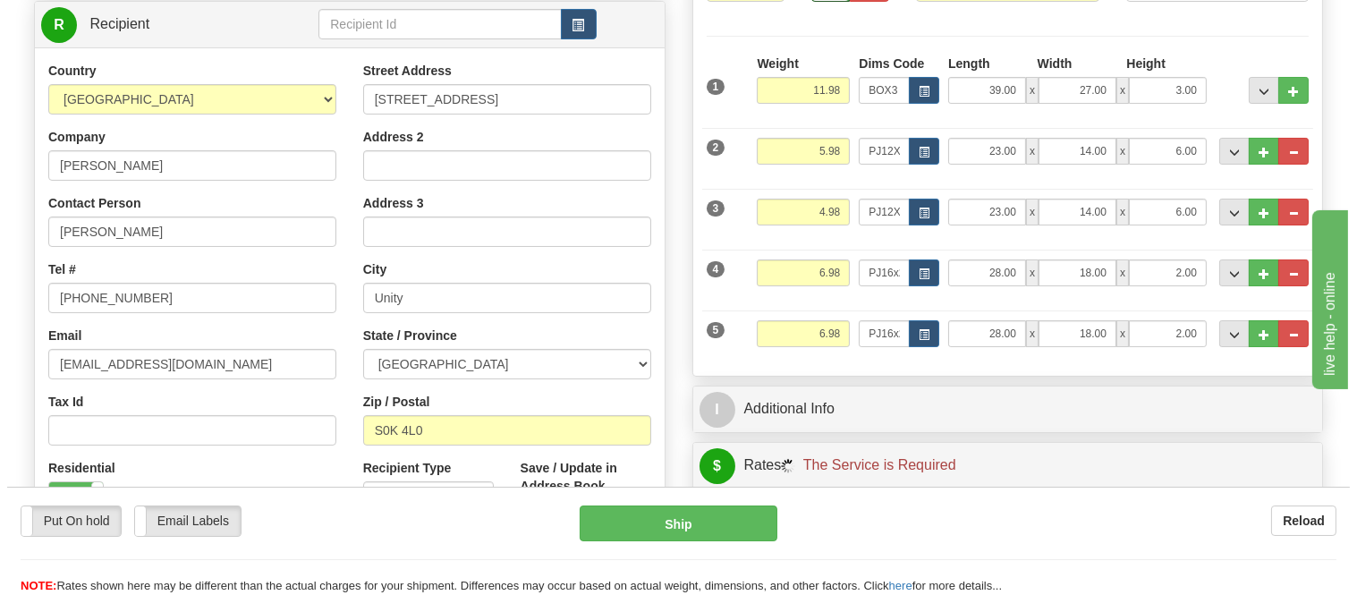
scroll to position [298, 0]
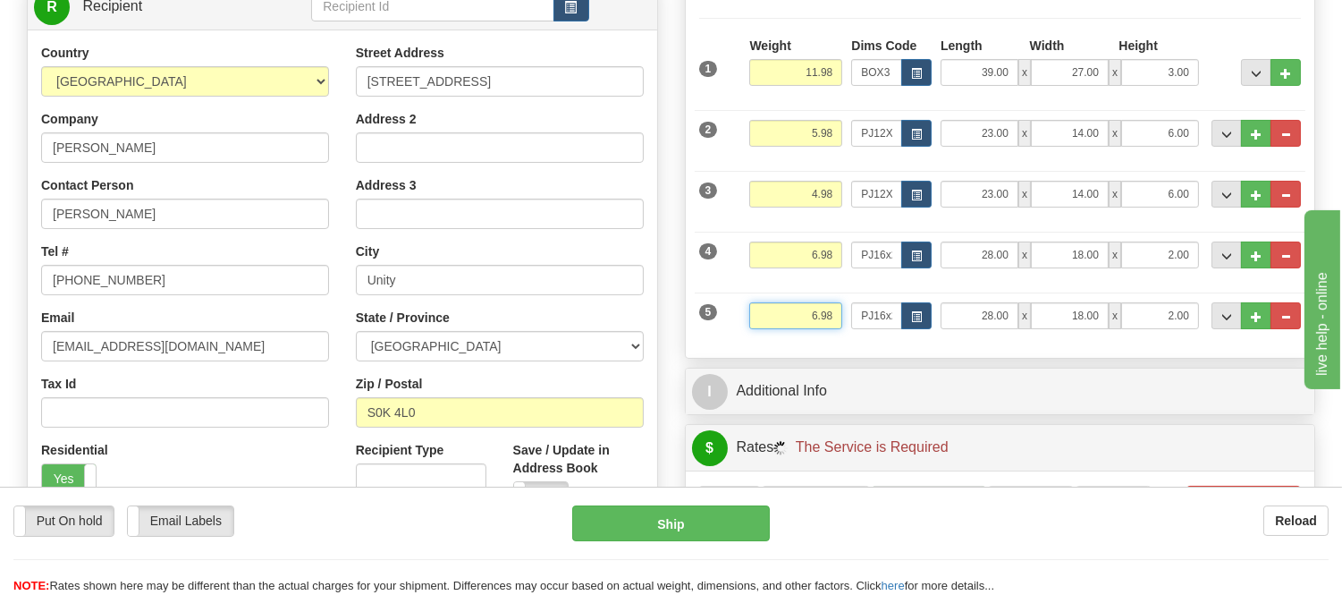
drag, startPoint x: 835, startPoint y: 313, endPoint x: 775, endPoint y: 322, distance: 60.6
click at [775, 322] on input "6.98" at bounding box center [795, 315] width 93 height 27
click button "Delete" at bounding box center [0, 0] width 0 height 0
type input "3.00"
click at [924, 316] on button "button" at bounding box center [916, 315] width 30 height 27
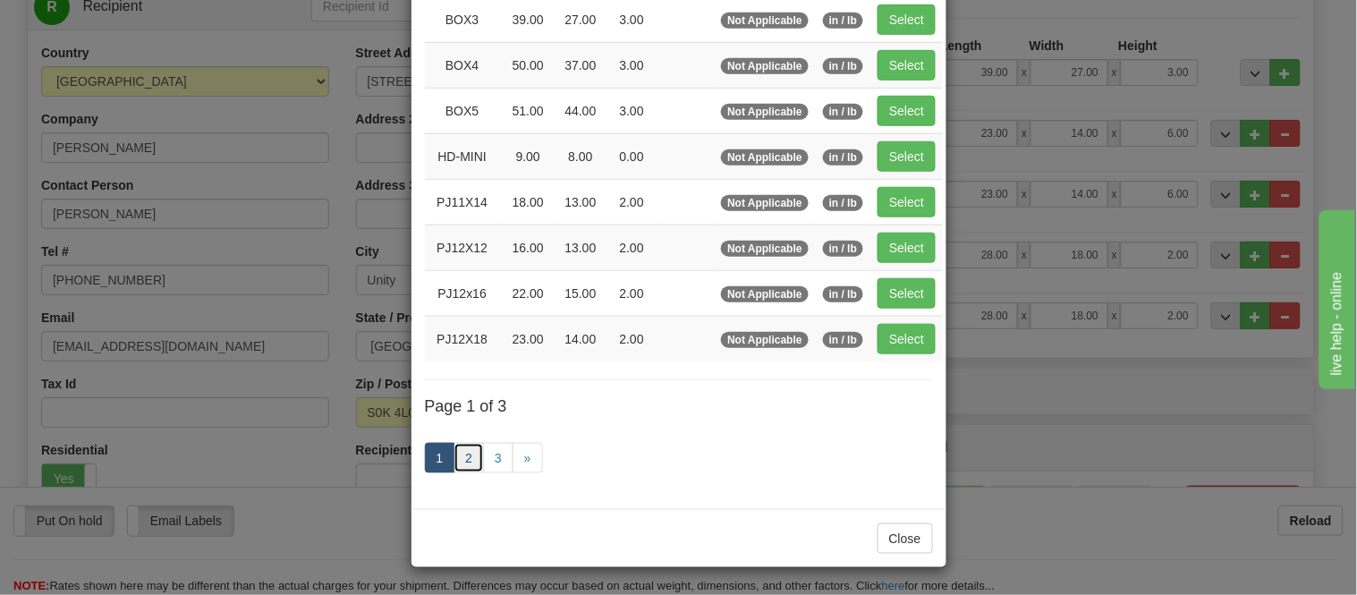
click at [461, 463] on link "2" at bounding box center [468, 458] width 30 height 30
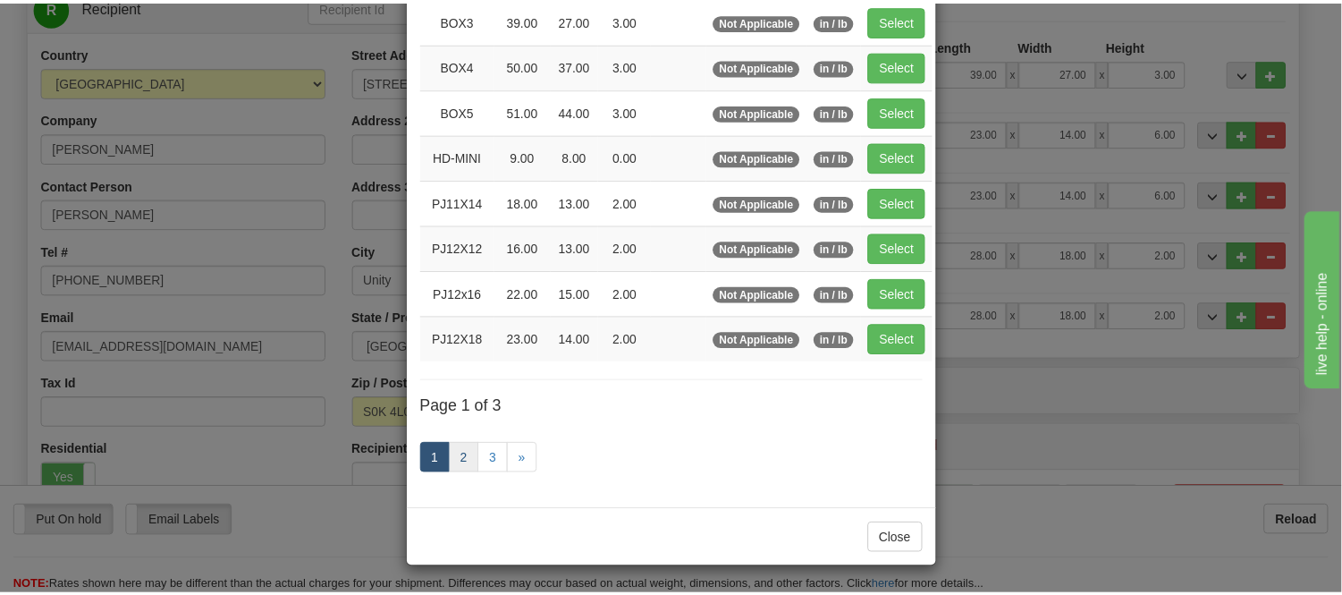
scroll to position [291, 0]
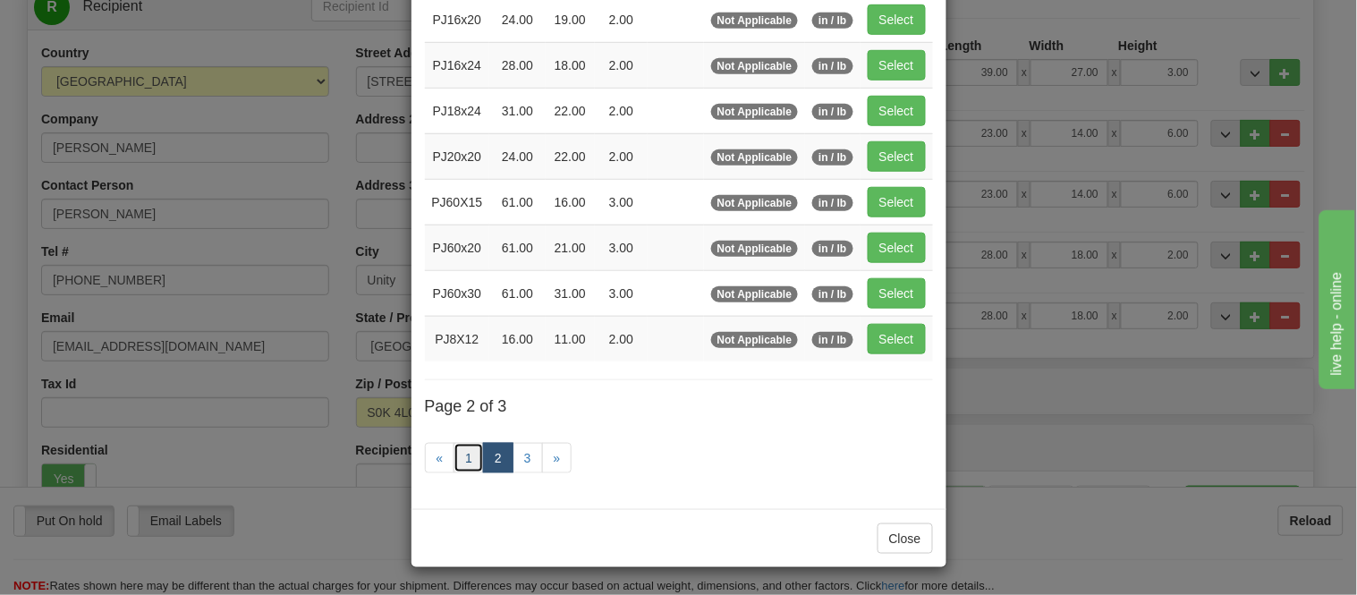
click at [461, 452] on link "1" at bounding box center [468, 458] width 30 height 30
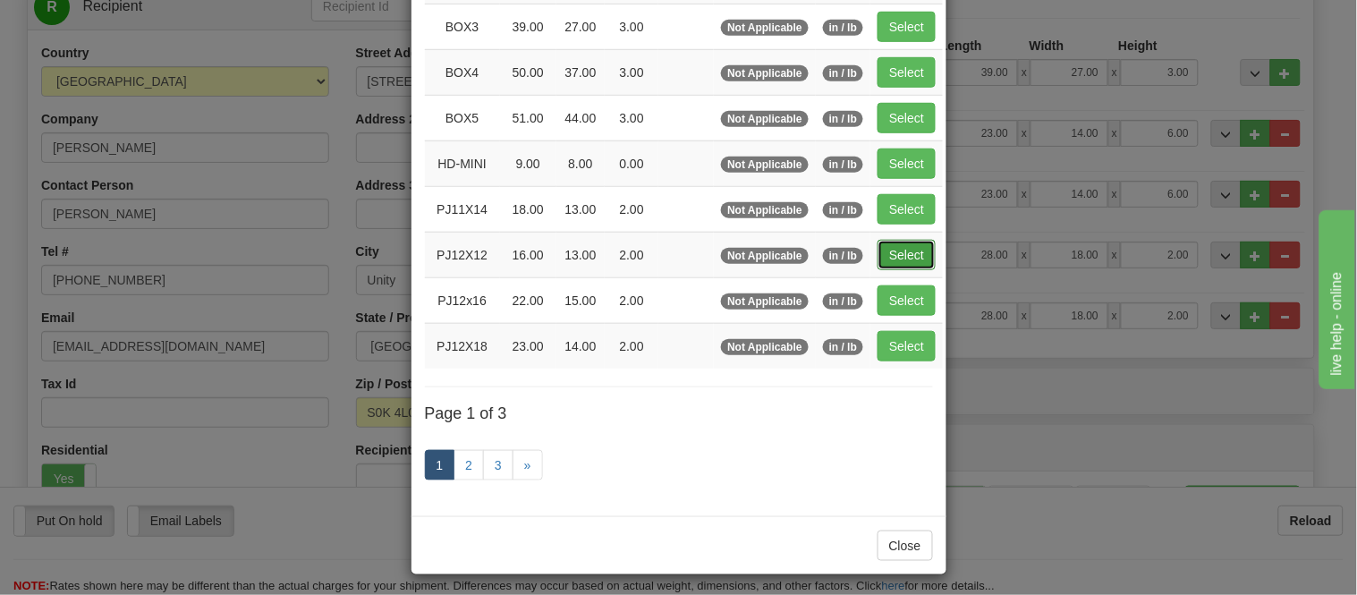
click at [906, 263] on button "Select" at bounding box center [906, 255] width 58 height 30
type input "PJ12X12"
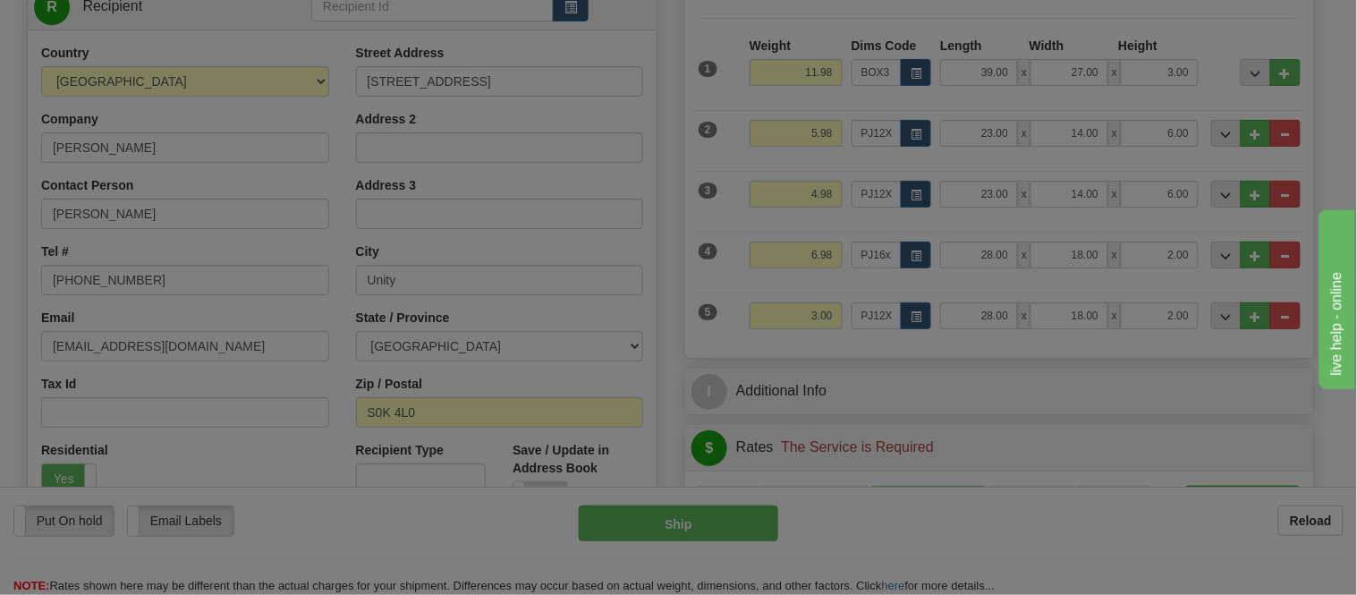
type input "16.00"
type input "13.00"
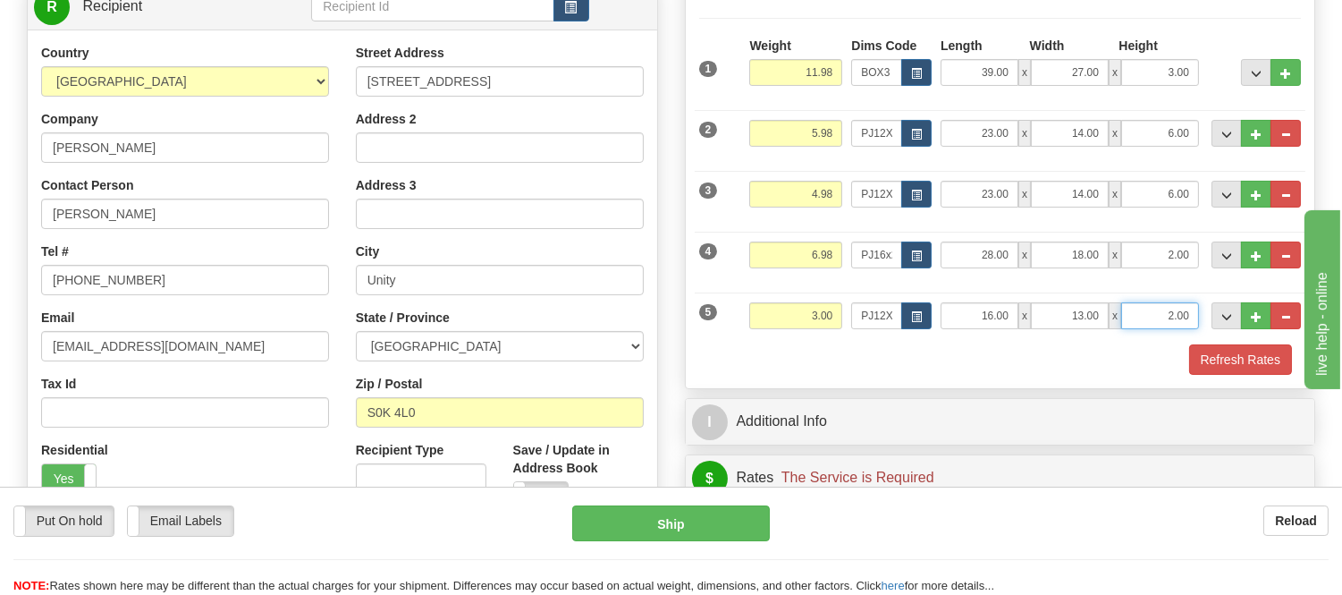
drag, startPoint x: 1195, startPoint y: 310, endPoint x: 1120, endPoint y: 334, distance: 78.9
click at [1120, 334] on div "5 Weight 3.00 Dims Code PJ12X12 Length Width" at bounding box center [1001, 313] width 612 height 60
click button "Delete" at bounding box center [0, 0] width 0 height 0
type input "4.00"
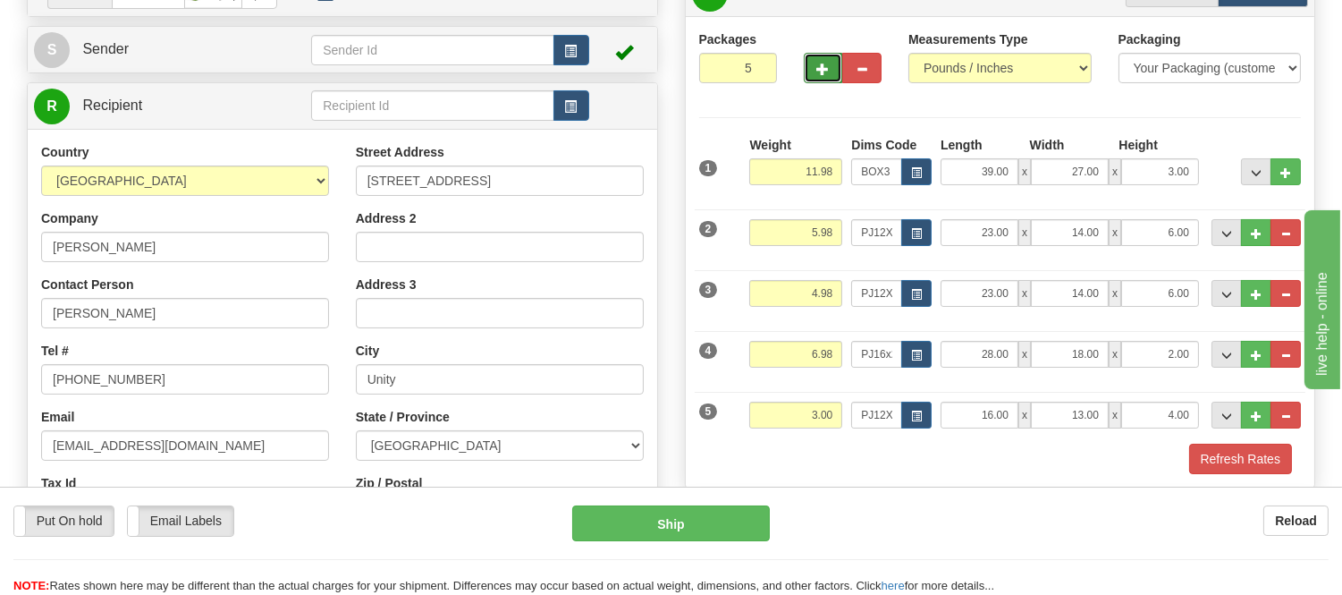
click at [823, 65] on span "button" at bounding box center [823, 69] width 13 height 12
type input "6"
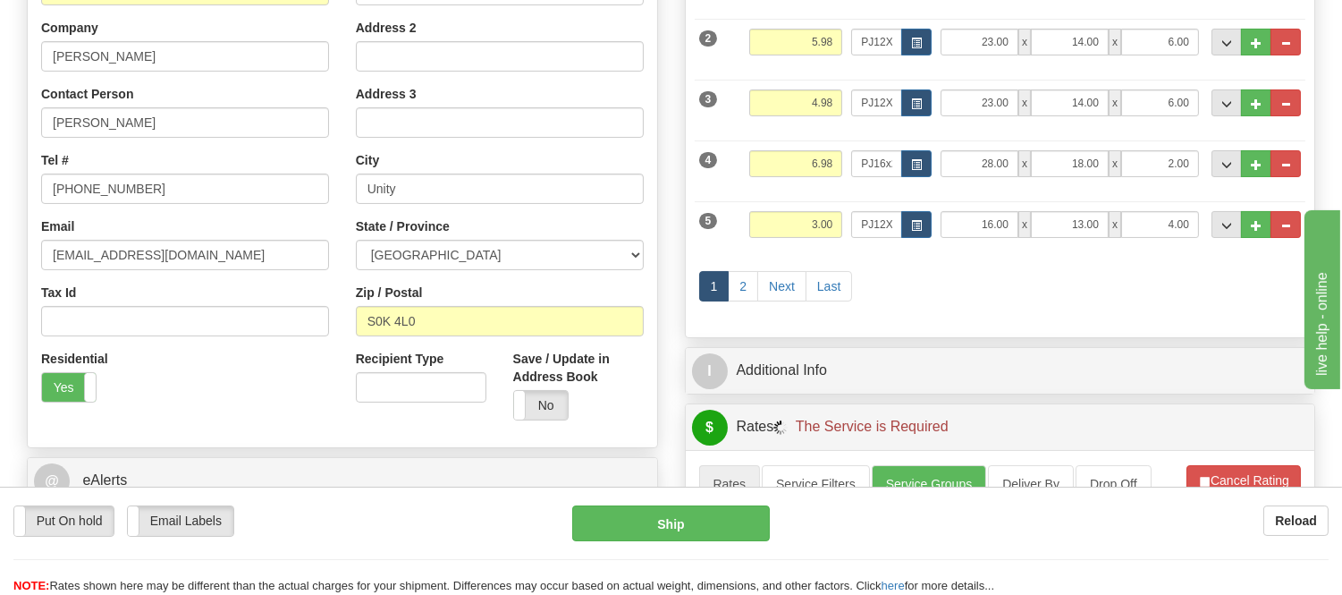
scroll to position [397, 0]
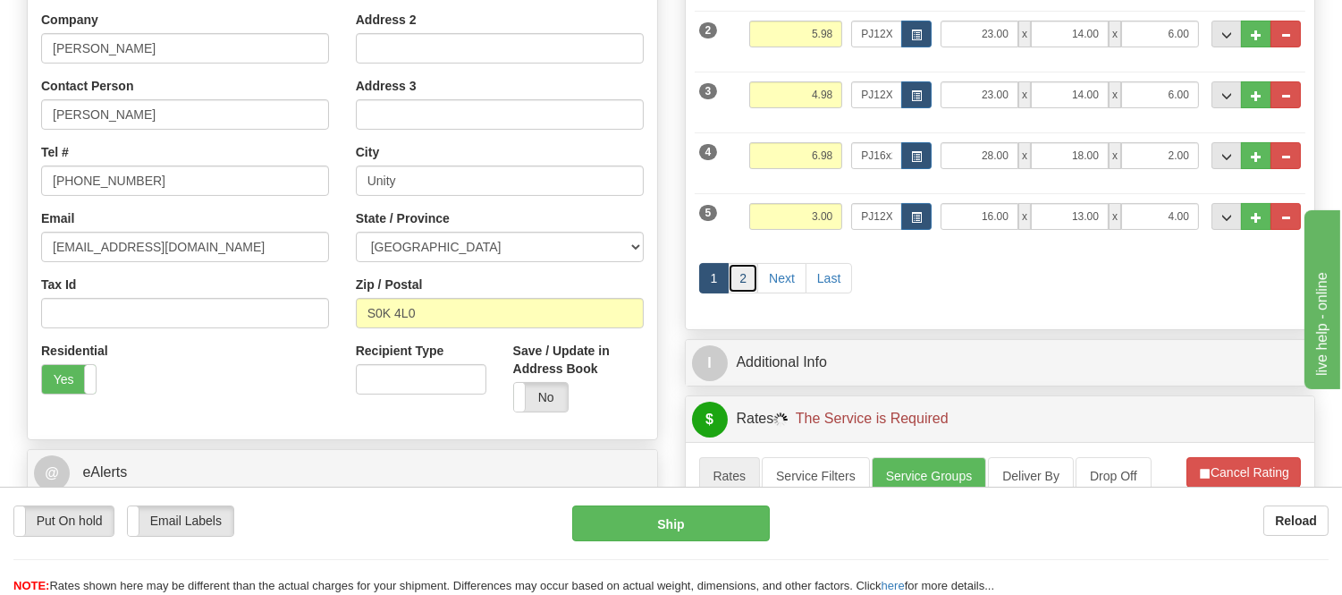
click at [736, 282] on link "2" at bounding box center [743, 278] width 30 height 30
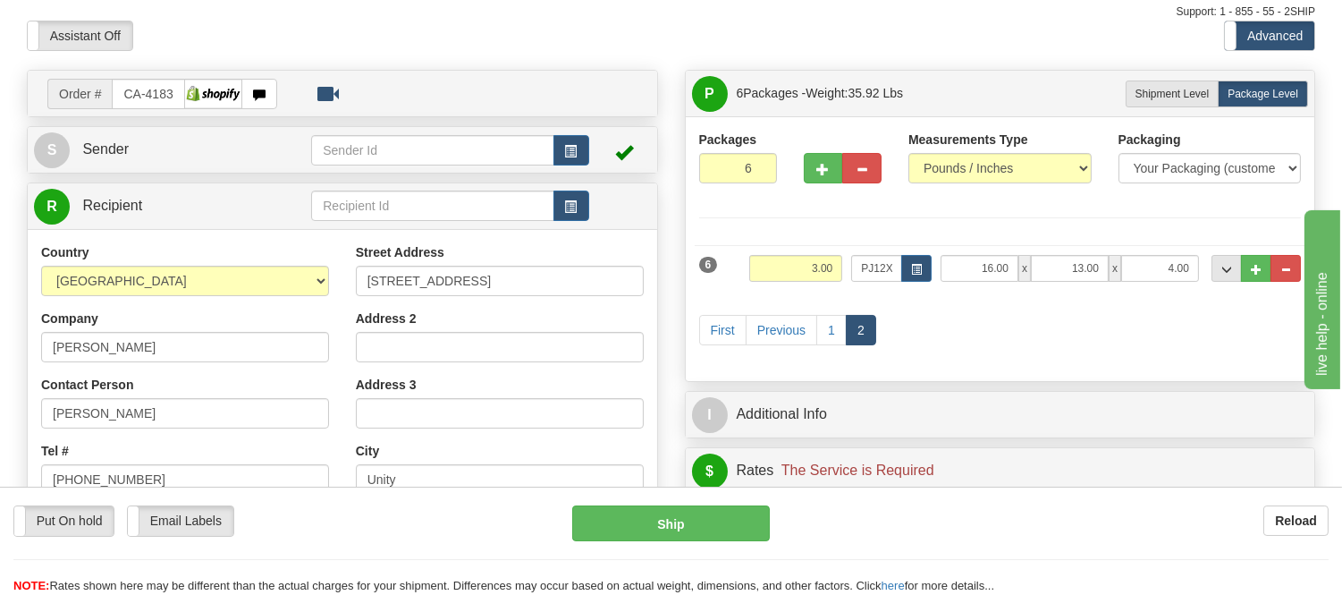
scroll to position [298, 0]
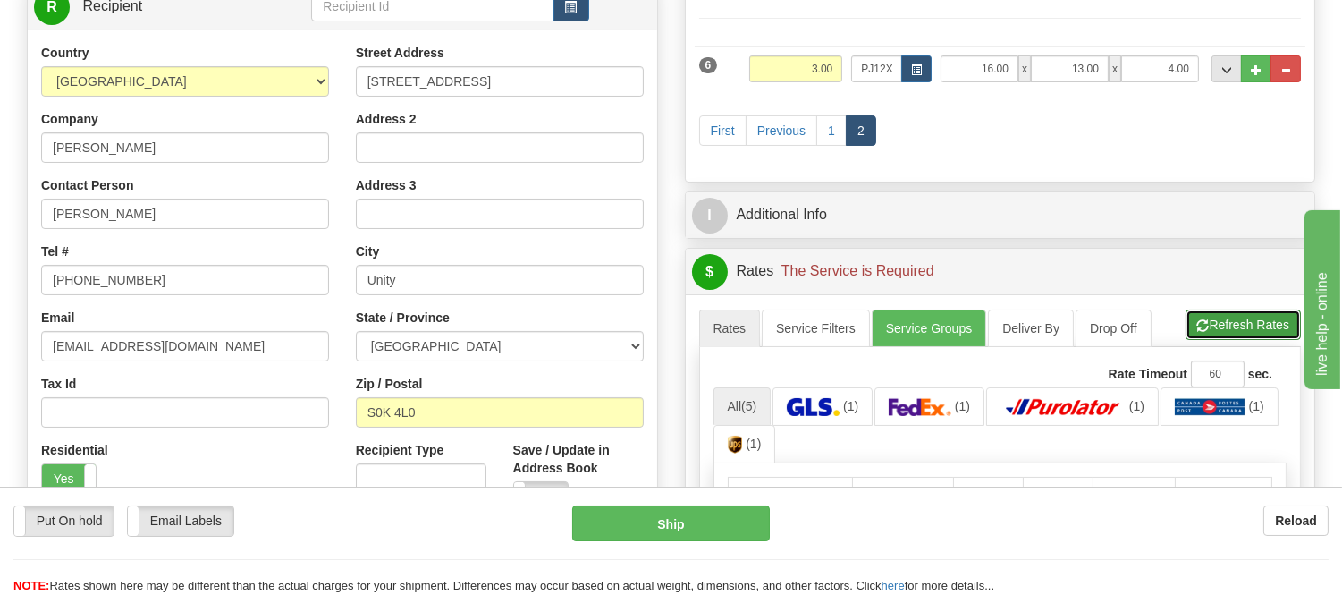
click at [1294, 317] on button "Refresh Rates" at bounding box center [1243, 324] width 115 height 30
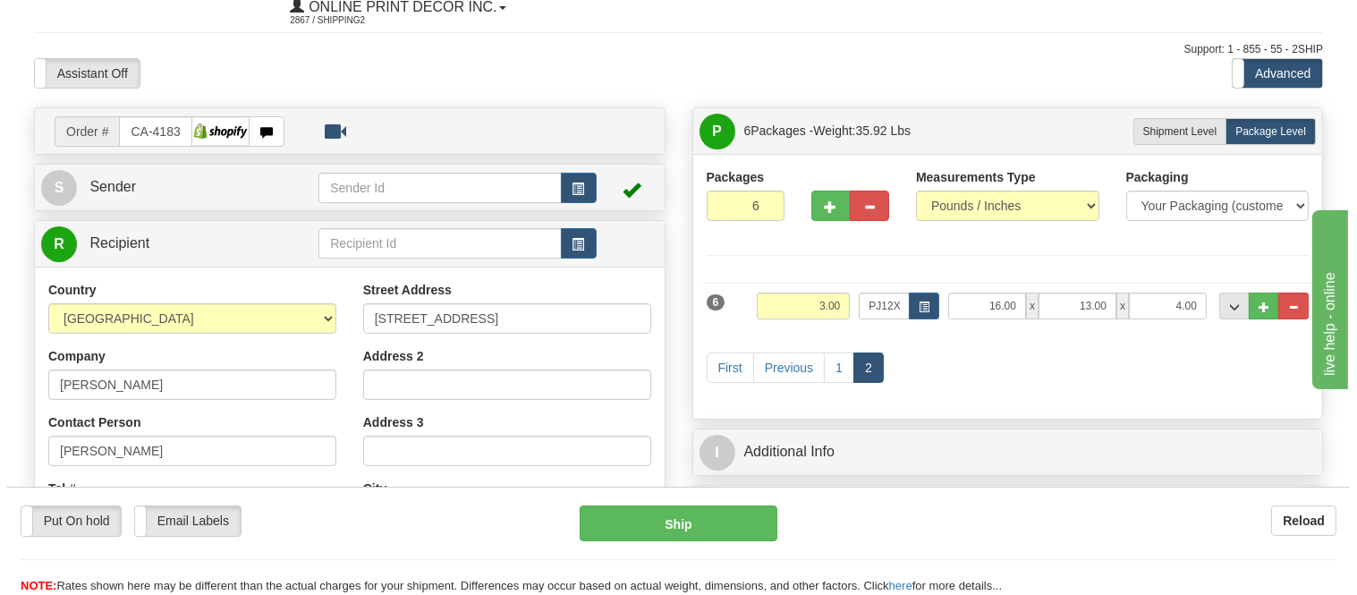
scroll to position [0, 0]
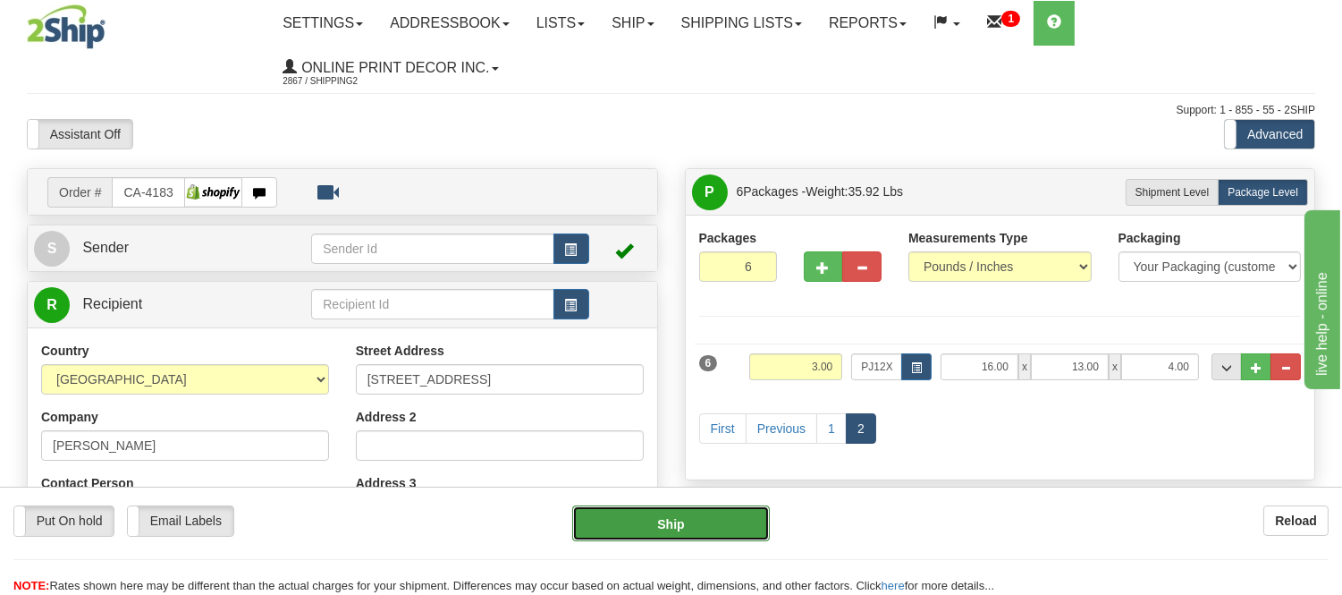
click at [646, 537] on button "Ship" at bounding box center [670, 523] width 197 height 36
type input "260"
